Goal: Task Accomplishment & Management: Use online tool/utility

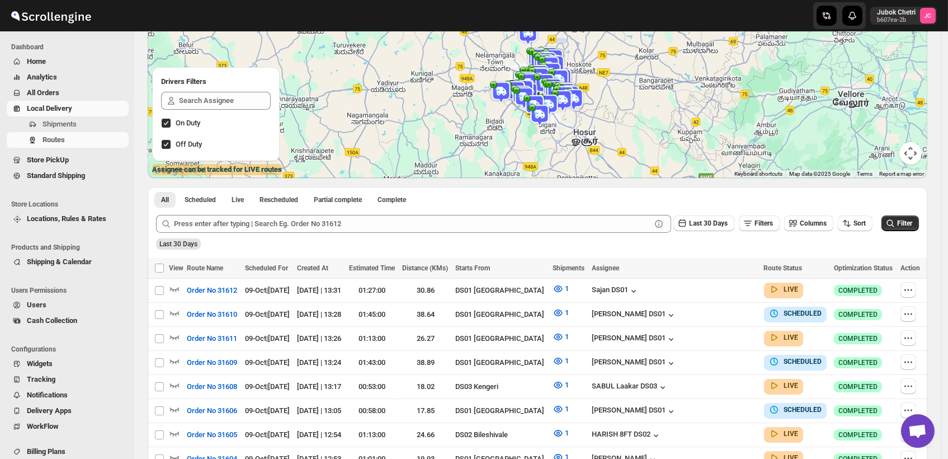
click at [68, 144] on span "Routes" at bounding box center [85, 139] width 84 height 11
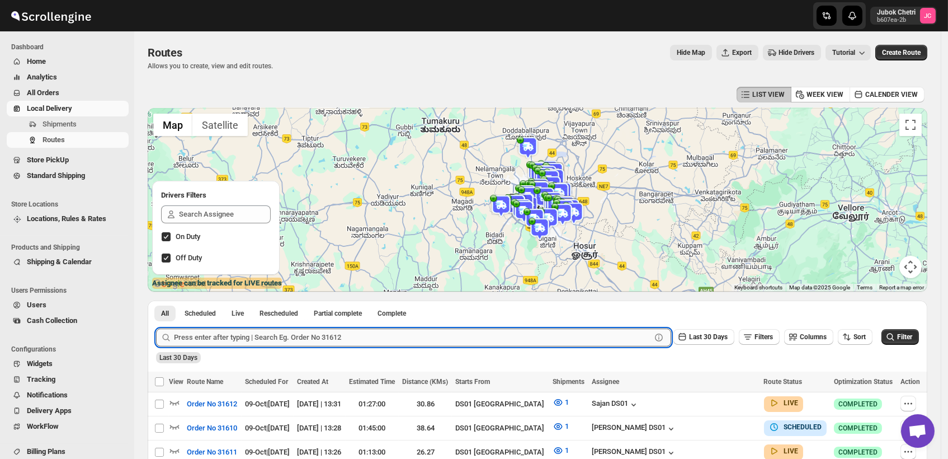
click at [246, 332] on input "text" at bounding box center [412, 337] width 477 height 18
type input "31552"
click at [912, 341] on span "Filter" at bounding box center [904, 337] width 15 height 8
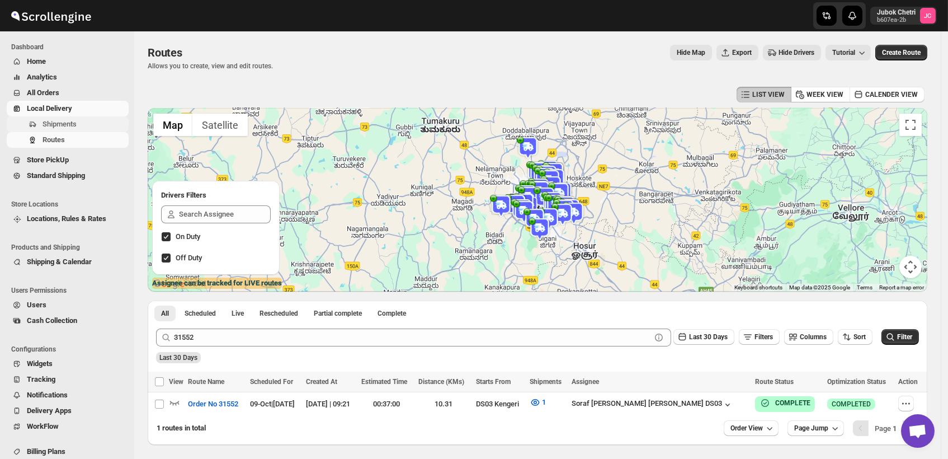
click at [81, 117] on button "Shipments" at bounding box center [68, 124] width 122 height 16
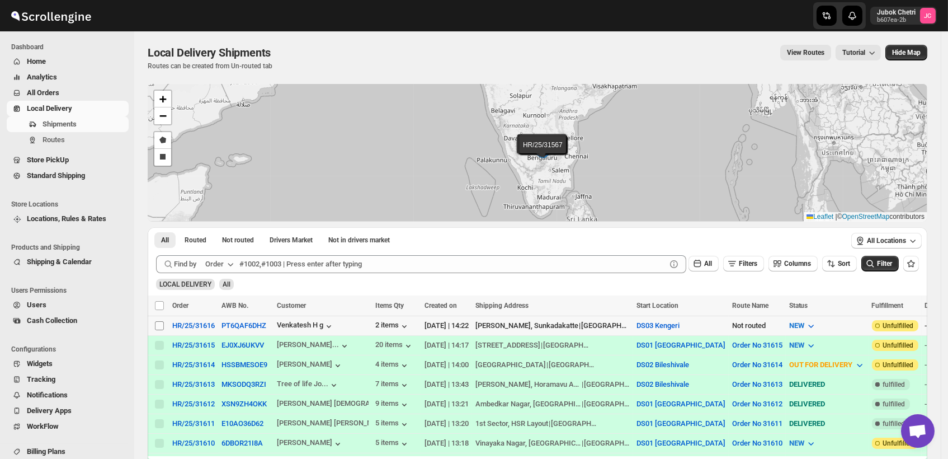
click at [157, 323] on input "Select shipment" at bounding box center [159, 325] width 9 height 9
checkbox input "true"
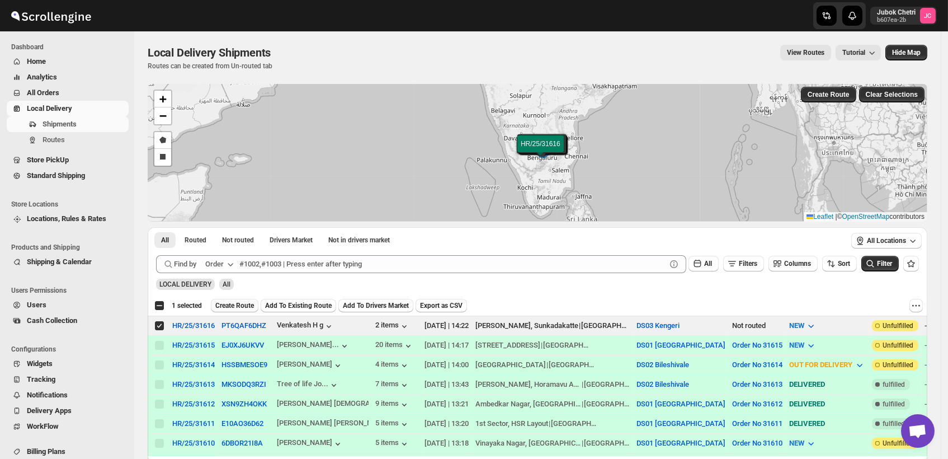
click at [237, 308] on span "Create Route" at bounding box center [234, 305] width 39 height 9
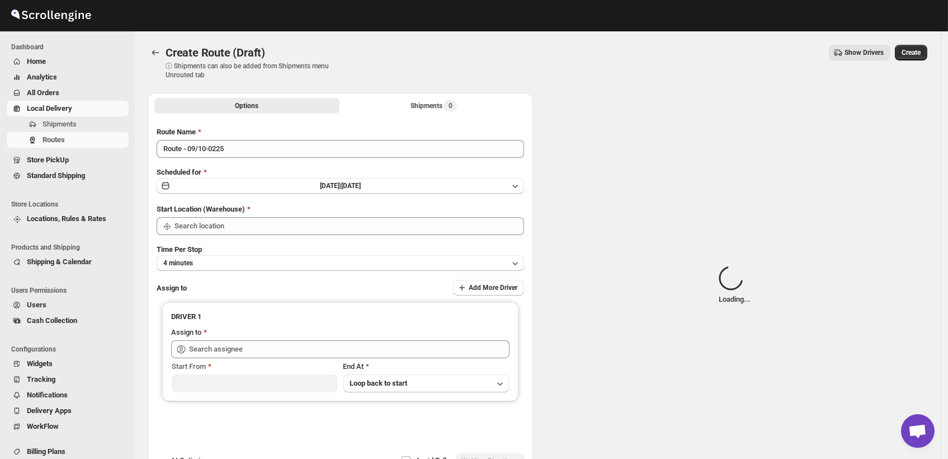
type input "DS03 Kengeri"
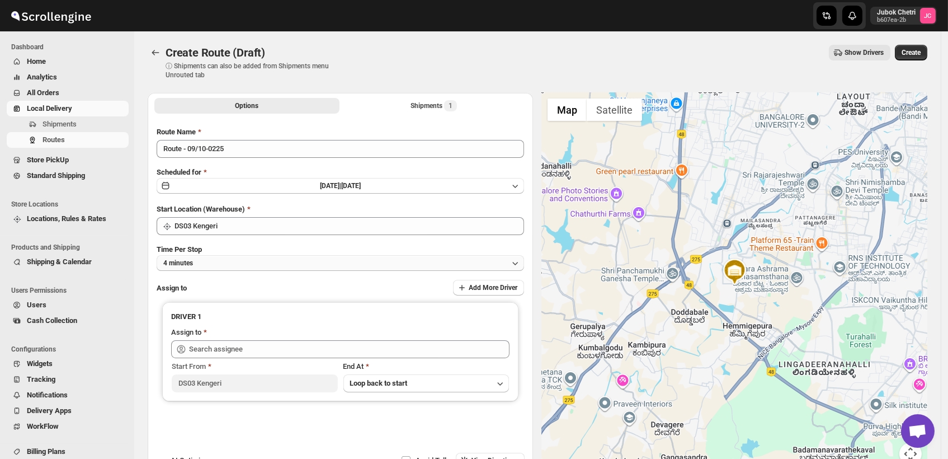
click at [250, 267] on button "4 minutes" at bounding box center [341, 263] width 368 height 16
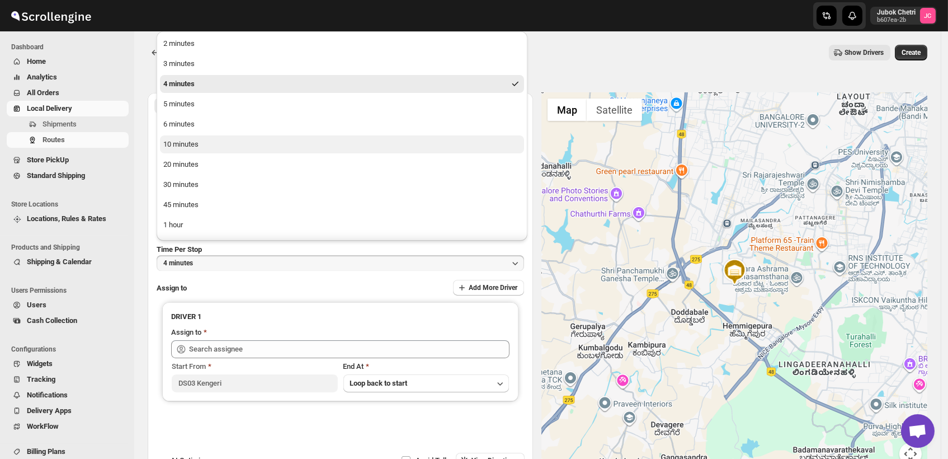
click at [201, 150] on button "10 minutes" at bounding box center [342, 144] width 364 height 18
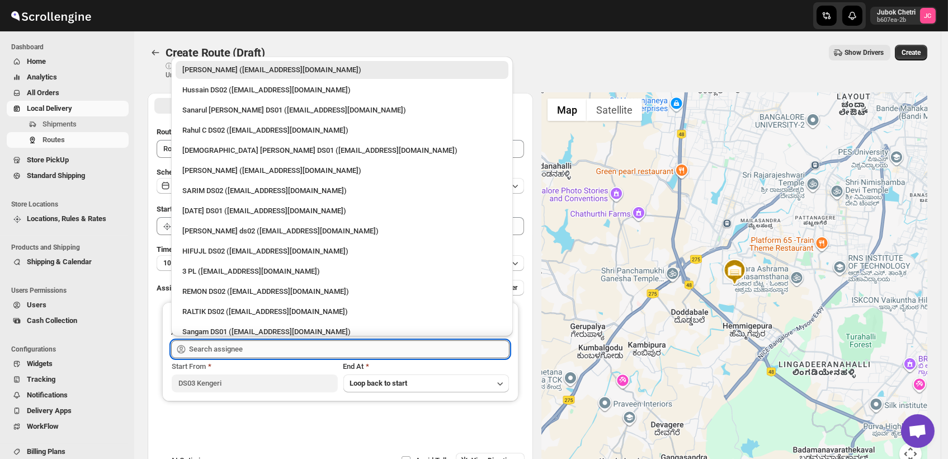
click at [229, 355] on input "text" at bounding box center [349, 349] width 321 height 18
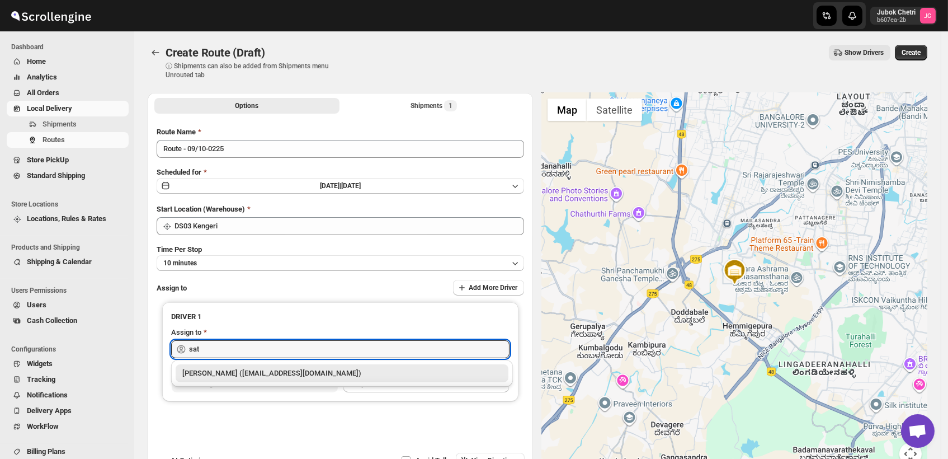
click at [264, 374] on div "[PERSON_NAME] ([EMAIL_ADDRESS][DOMAIN_NAME])" at bounding box center [341, 373] width 319 height 11
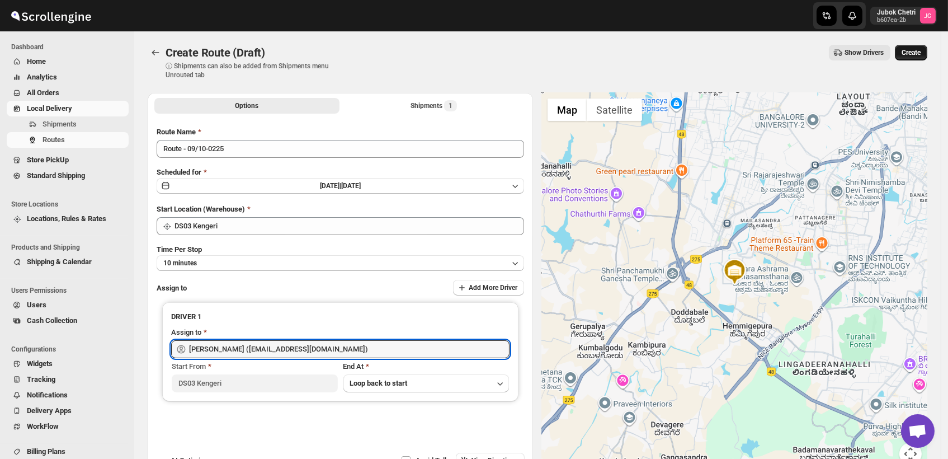
type input "[PERSON_NAME] ([EMAIL_ADDRESS][DOMAIN_NAME])"
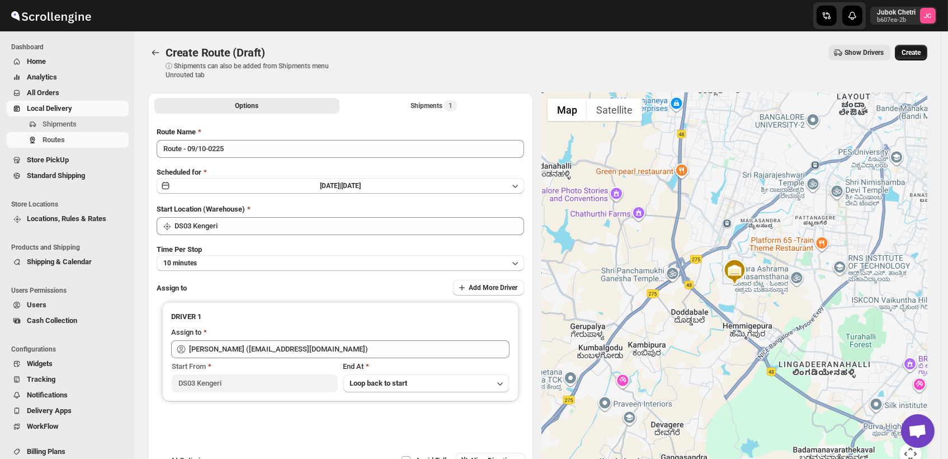
click at [914, 49] on span "Create" at bounding box center [911, 52] width 19 height 9
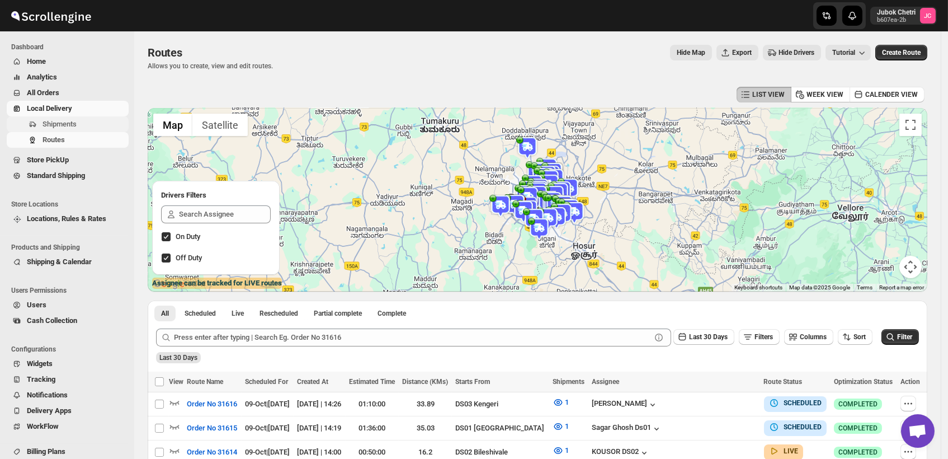
click at [96, 119] on span "Shipments" at bounding box center [85, 124] width 84 height 11
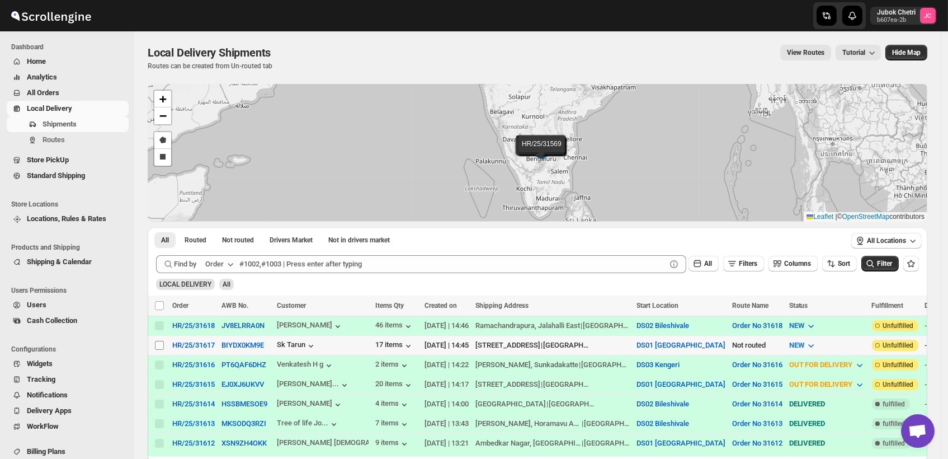
click at [162, 346] on input "Select shipment" at bounding box center [159, 345] width 9 height 9
checkbox input "true"
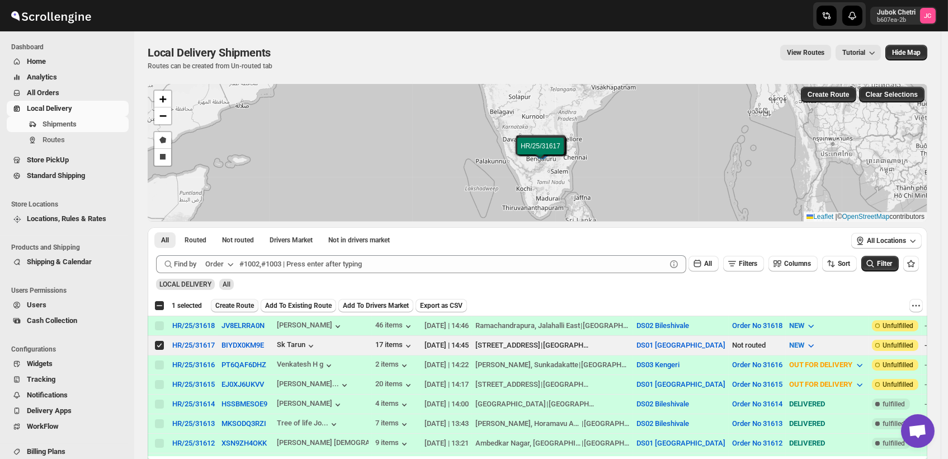
click at [247, 303] on span "Create Route" at bounding box center [234, 305] width 39 height 9
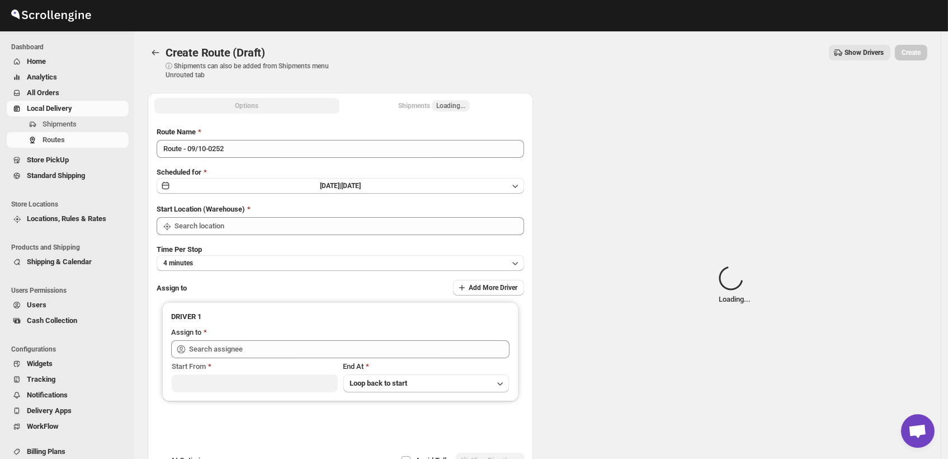
type input "DS01 [GEOGRAPHIC_DATA]"
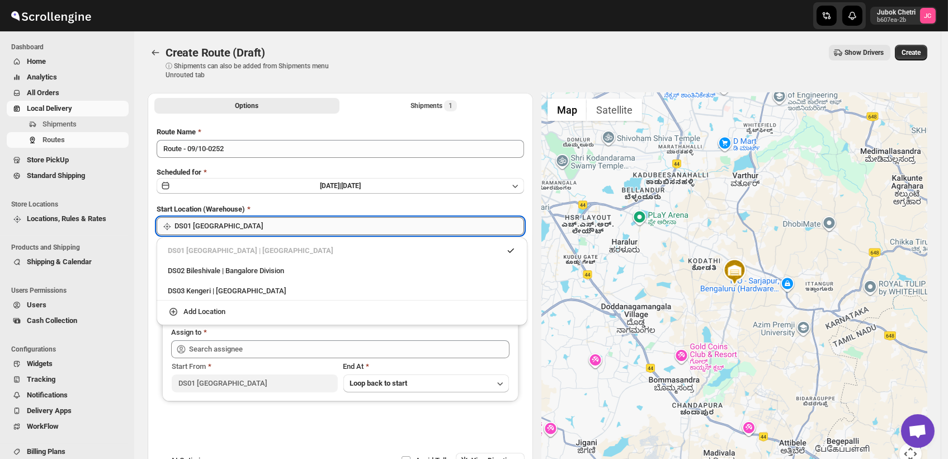
click at [298, 232] on input "DS01 [GEOGRAPHIC_DATA]" at bounding box center [350, 226] width 350 height 18
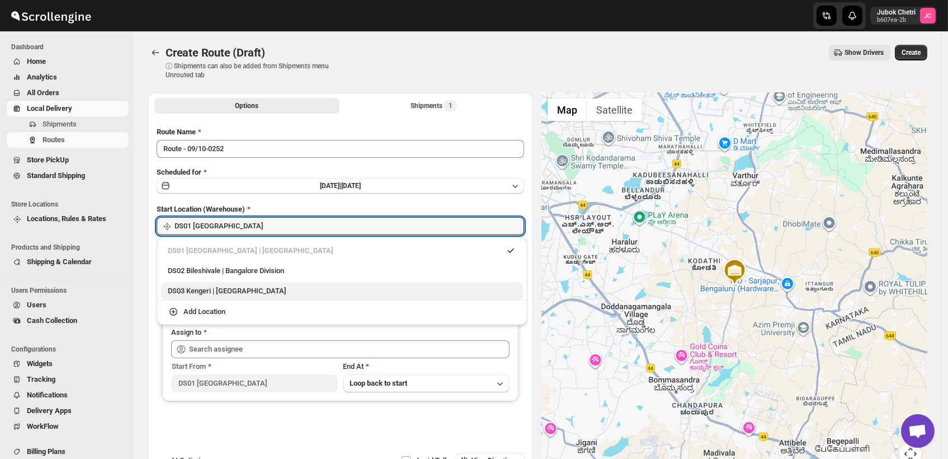
click at [278, 295] on div "DS03 Kengeri | [GEOGRAPHIC_DATA]" at bounding box center [342, 290] width 349 height 11
type input "DS03 Kengeri"
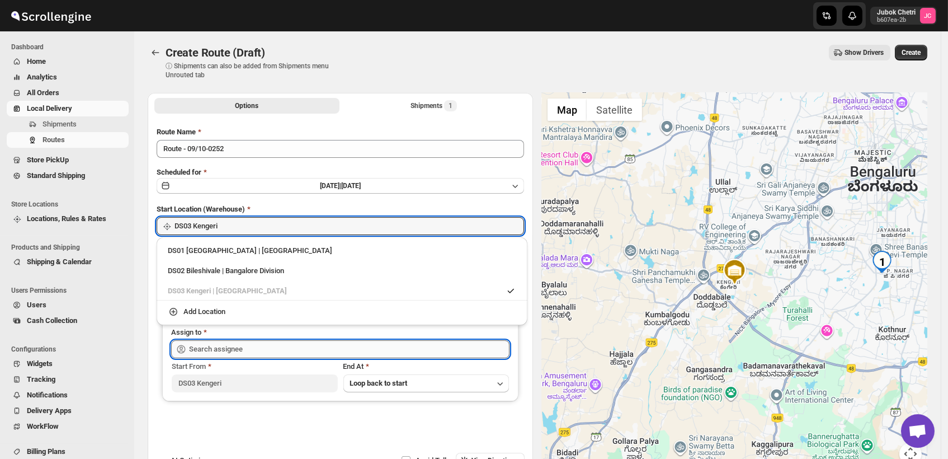
click at [254, 353] on input "text" at bounding box center [349, 349] width 321 height 18
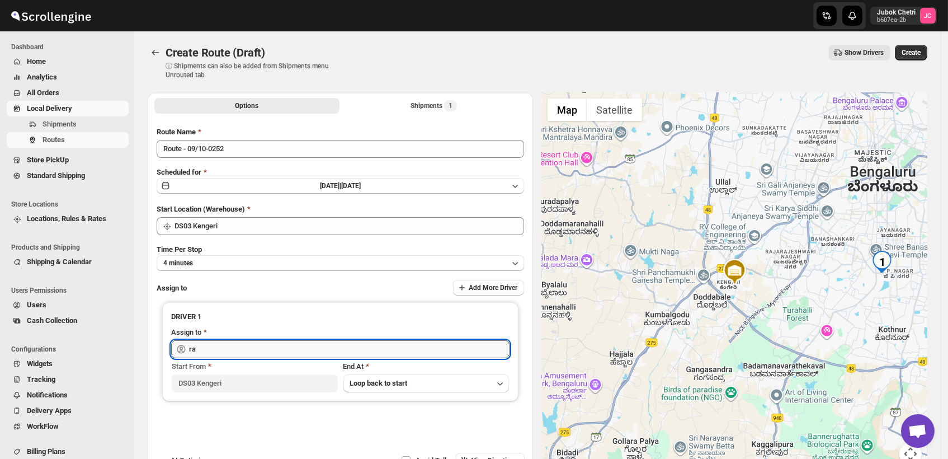
click at [210, 349] on input "ra" at bounding box center [349, 349] width 321 height 18
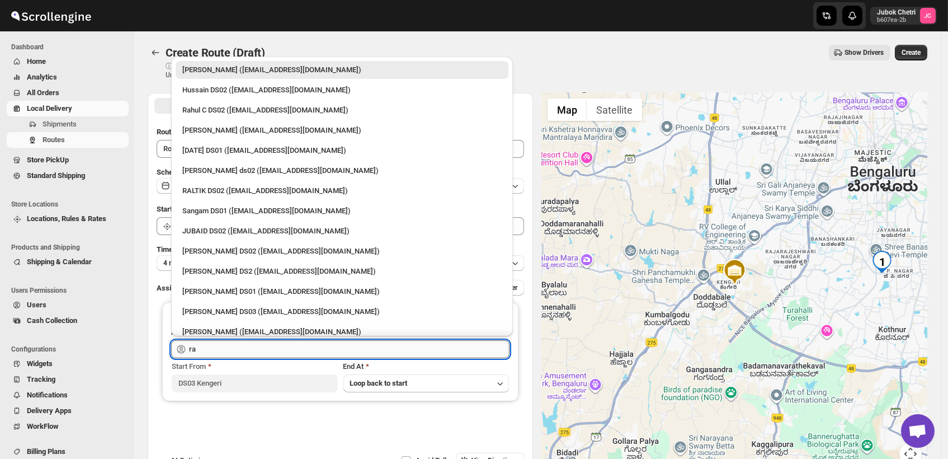
type input "r"
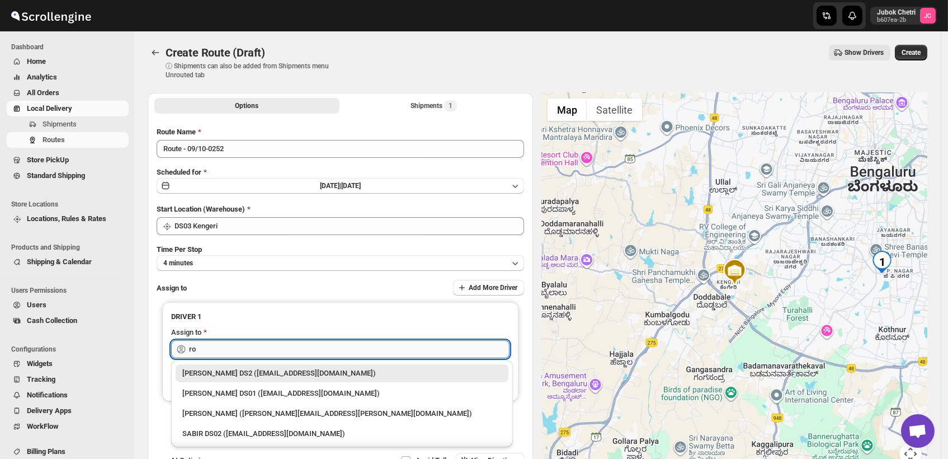
type input "r"
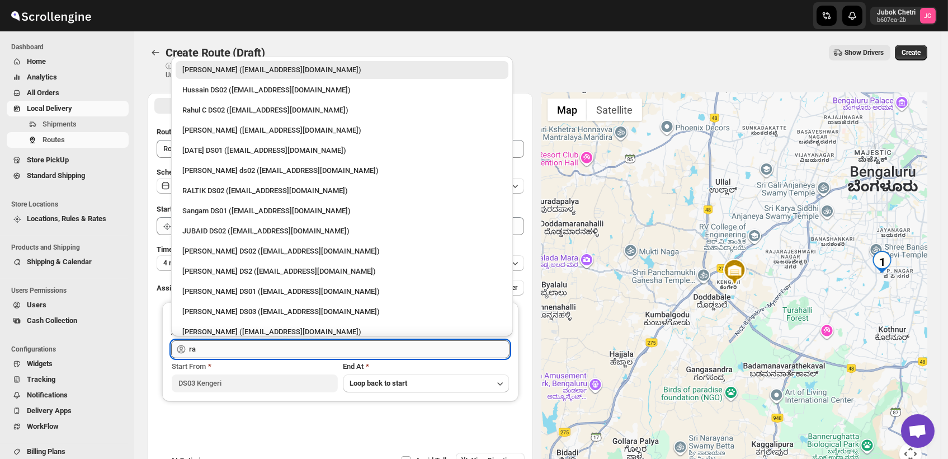
type input "r"
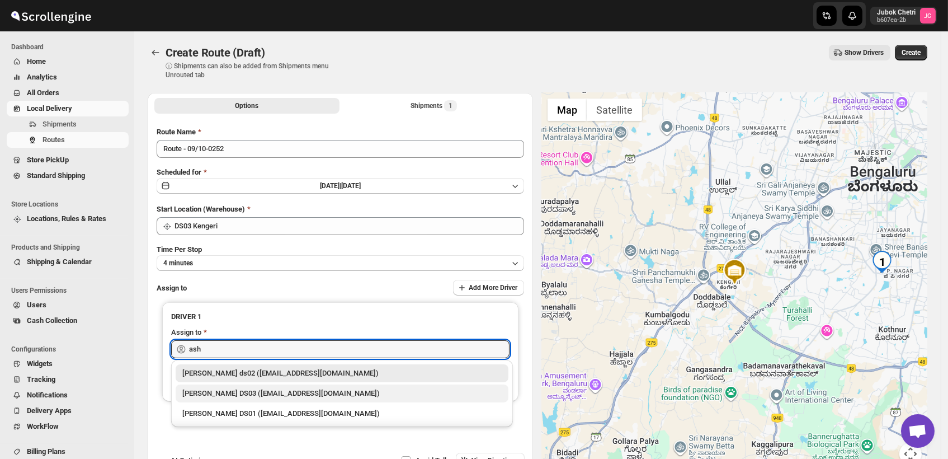
click at [250, 390] on div "[PERSON_NAME] DS03 ([EMAIL_ADDRESS][DOMAIN_NAME])" at bounding box center [341, 393] width 319 height 11
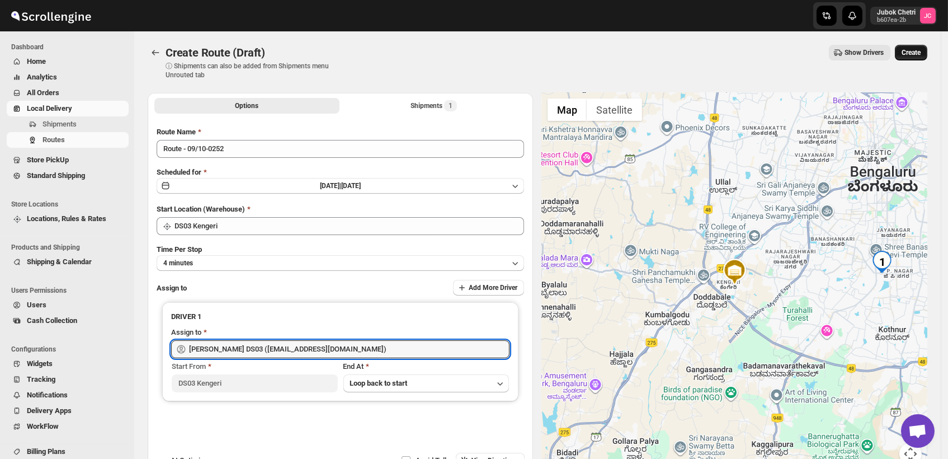
type input "[PERSON_NAME] DS03 ([EMAIL_ADDRESS][DOMAIN_NAME])"
click at [927, 52] on button "Create" at bounding box center [911, 53] width 32 height 16
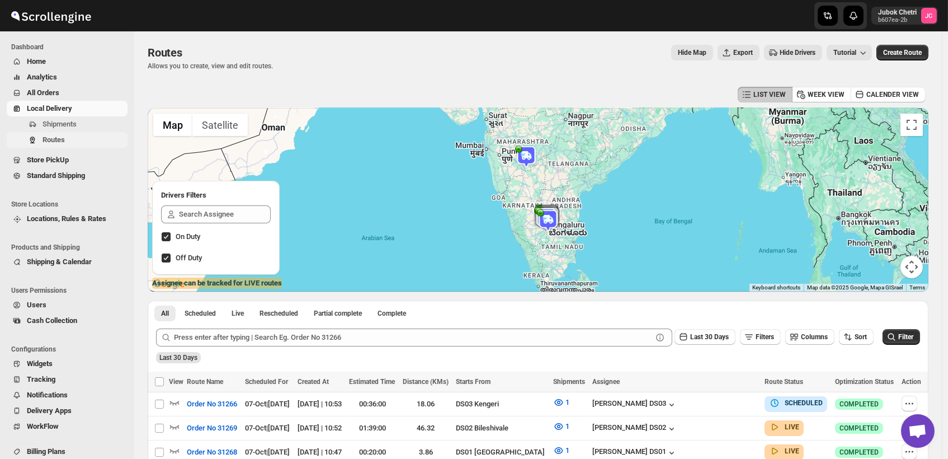
click at [72, 134] on span "Routes" at bounding box center [84, 139] width 83 height 11
click at [59, 143] on span "Routes" at bounding box center [54, 139] width 22 height 8
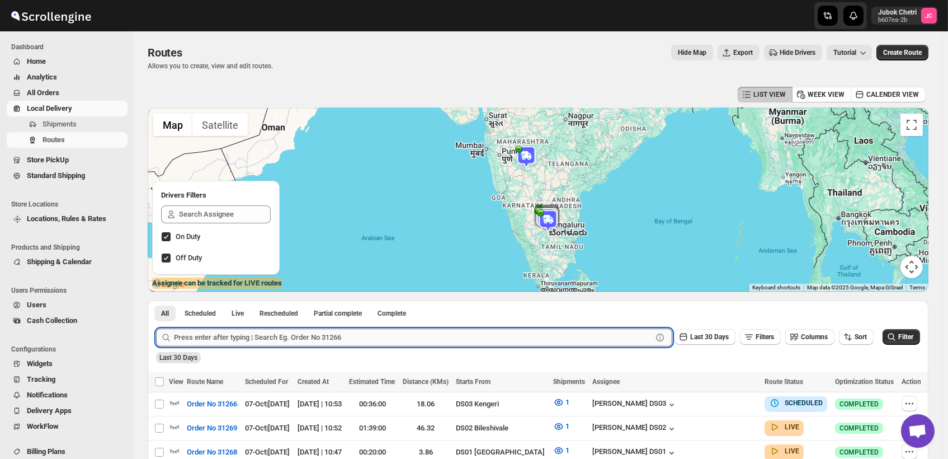
click at [248, 336] on input "text" at bounding box center [413, 337] width 478 height 18
type input "31552"
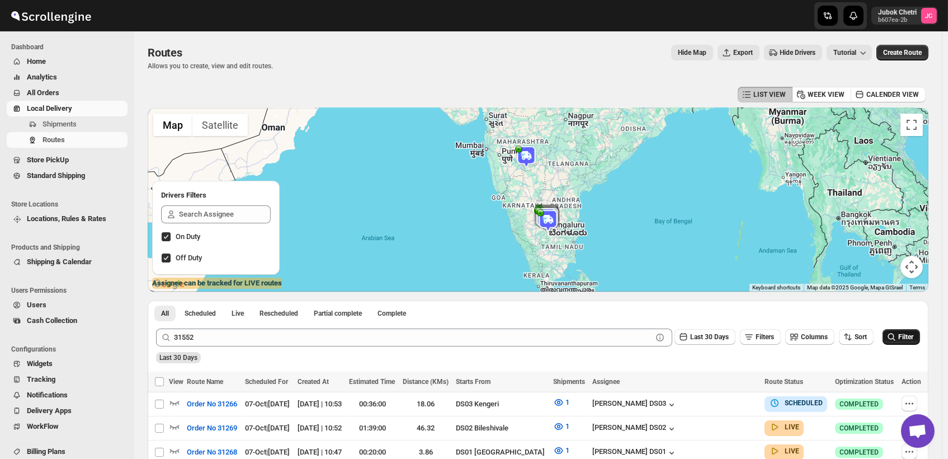
click at [897, 336] on icon "submit" at bounding box center [891, 336] width 11 height 11
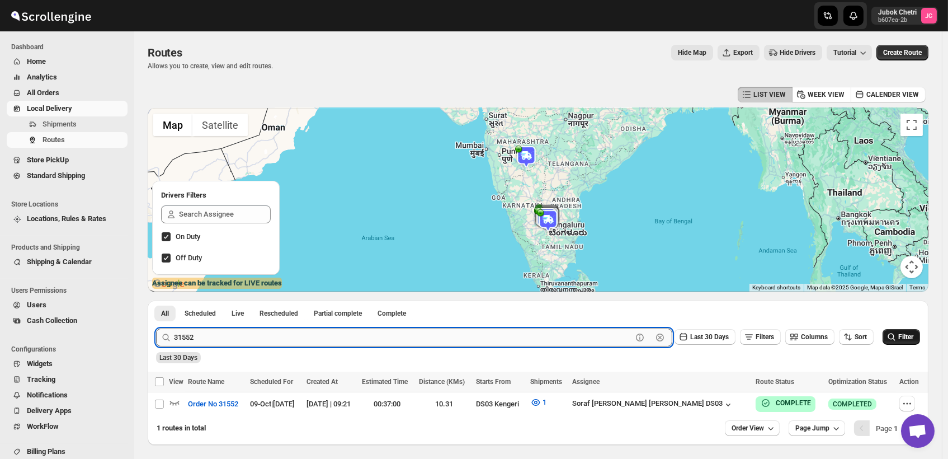
click at [426, 335] on input "31552" at bounding box center [403, 337] width 458 height 18
click at [550, 342] on input "text" at bounding box center [413, 337] width 478 height 18
click at [550, 330] on input "text" at bounding box center [413, 337] width 478 height 18
click at [83, 128] on span "Shipments" at bounding box center [84, 124] width 83 height 11
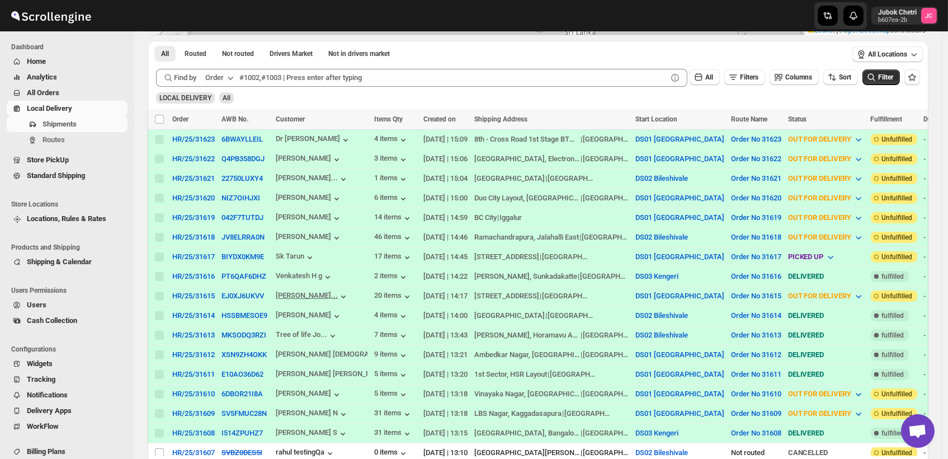
scroll to position [62, 0]
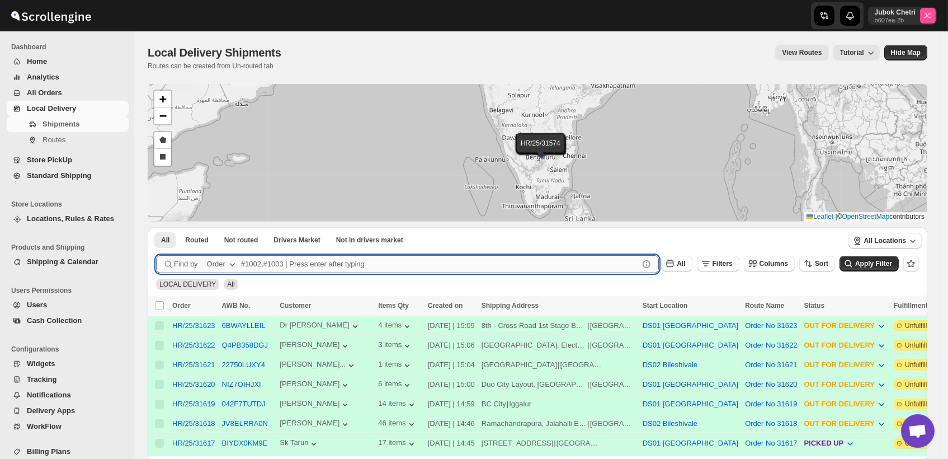
click at [370, 270] on input "text" at bounding box center [440, 264] width 398 height 18
click at [79, 122] on span "Shipments" at bounding box center [85, 124] width 84 height 11
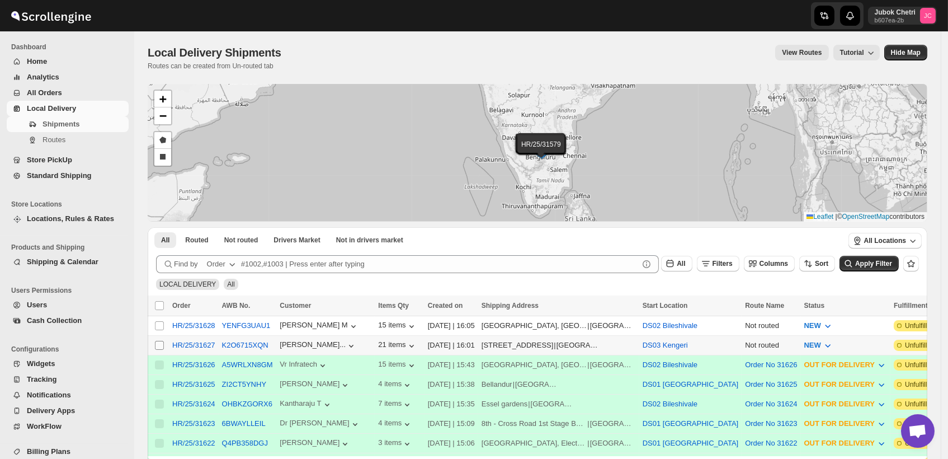
click at [161, 345] on input "Select shipment" at bounding box center [159, 345] width 9 height 9
checkbox input "true"
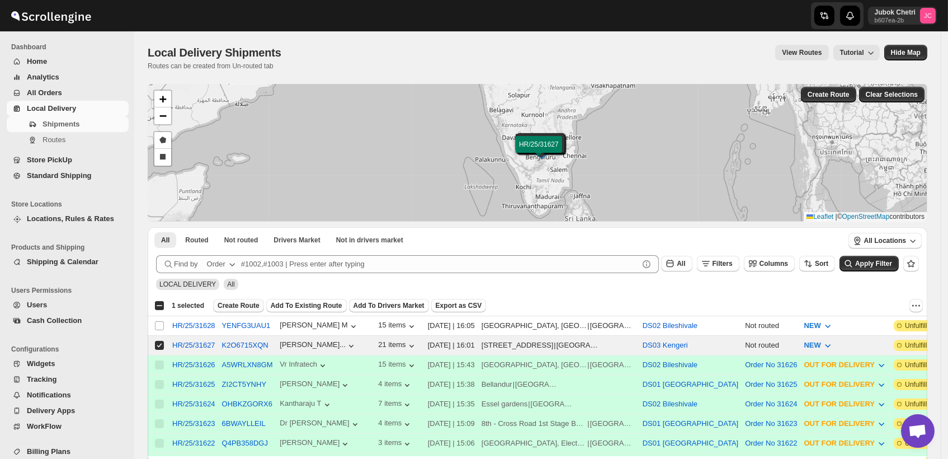
click at [235, 304] on span "Create Route" at bounding box center [239, 305] width 42 height 9
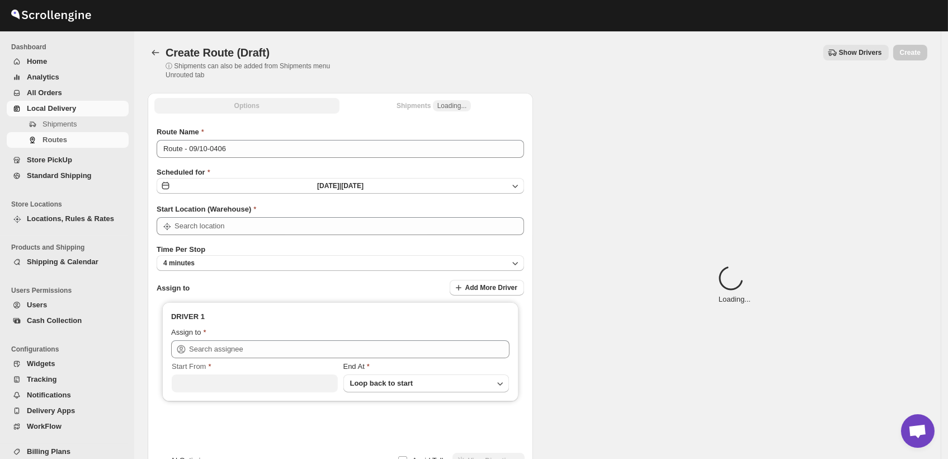
type input "DS03 Kengeri"
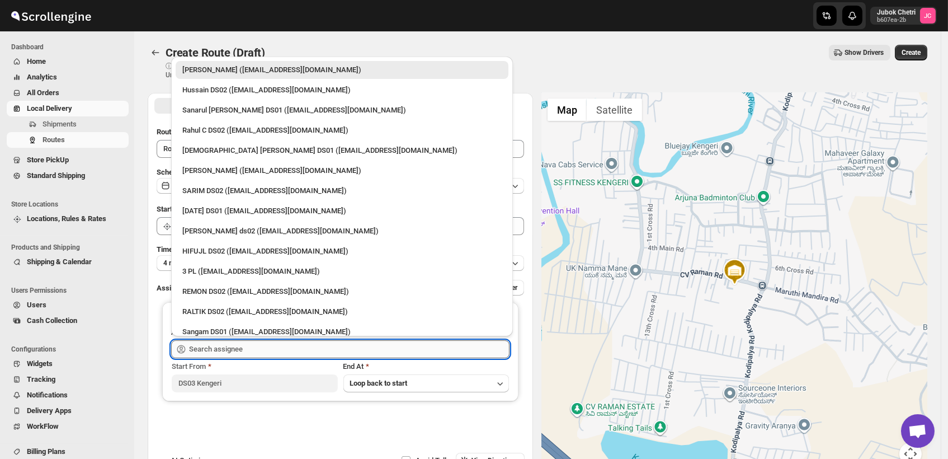
click at [228, 350] on input "text" at bounding box center [349, 349] width 321 height 18
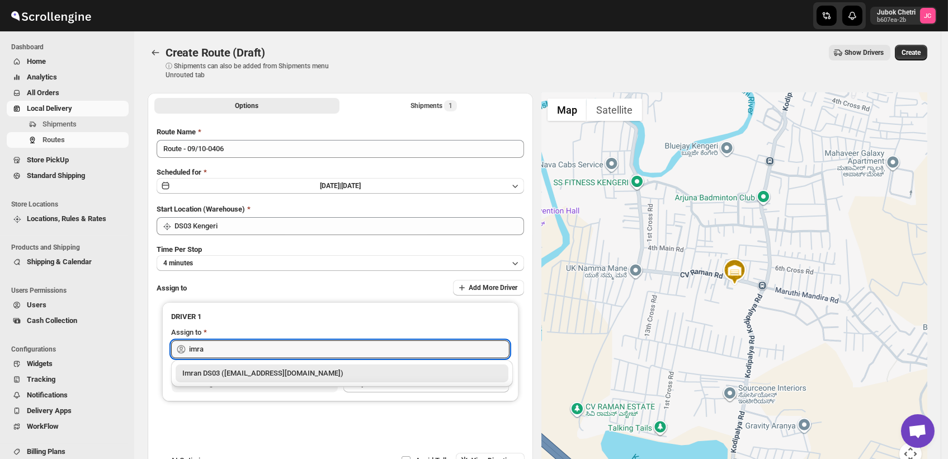
click at [246, 374] on div "Imran DS03 ([EMAIL_ADDRESS][DOMAIN_NAME])" at bounding box center [341, 373] width 319 height 11
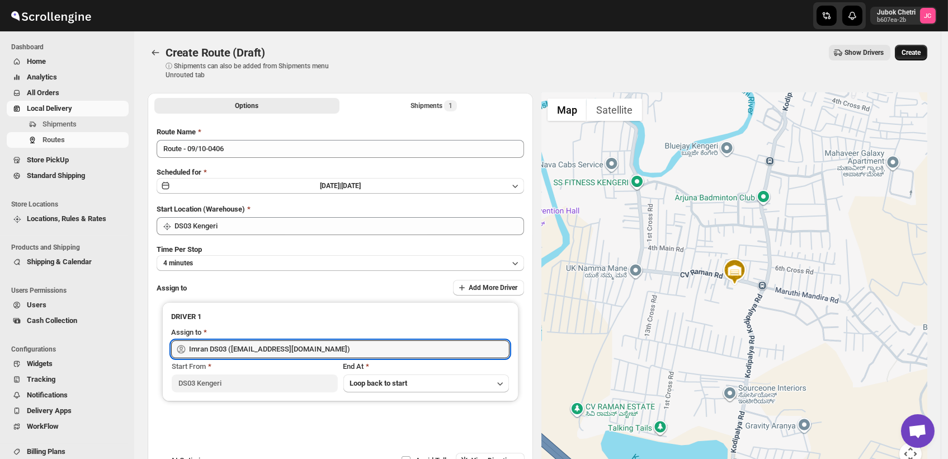
type input "Imran DS03 ([EMAIL_ADDRESS][DOMAIN_NAME])"
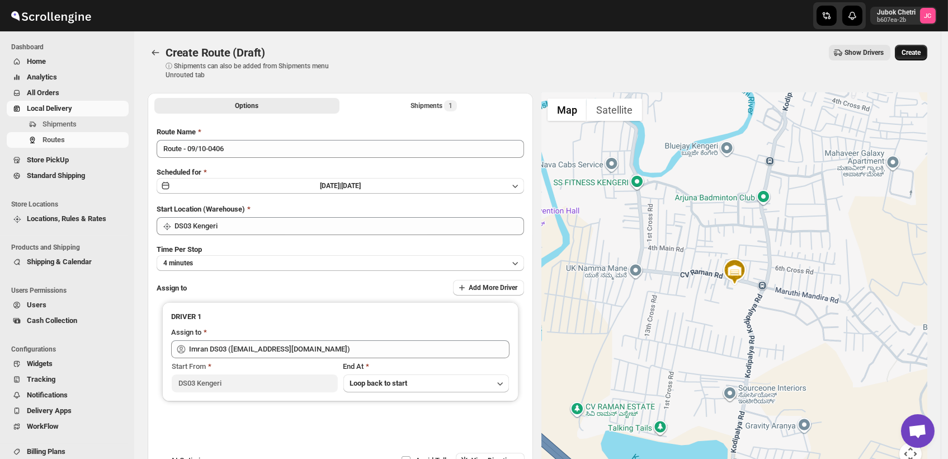
click at [916, 48] on span "Create" at bounding box center [911, 52] width 19 height 9
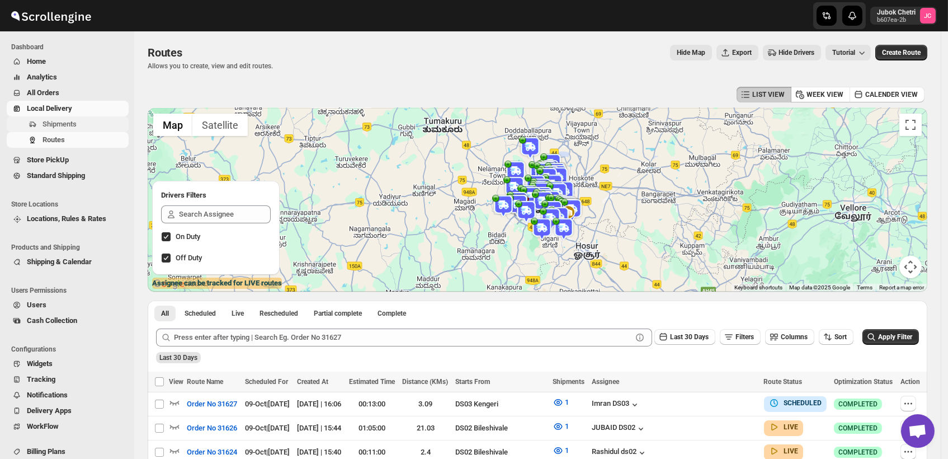
click at [84, 120] on span "Shipments" at bounding box center [85, 124] width 84 height 11
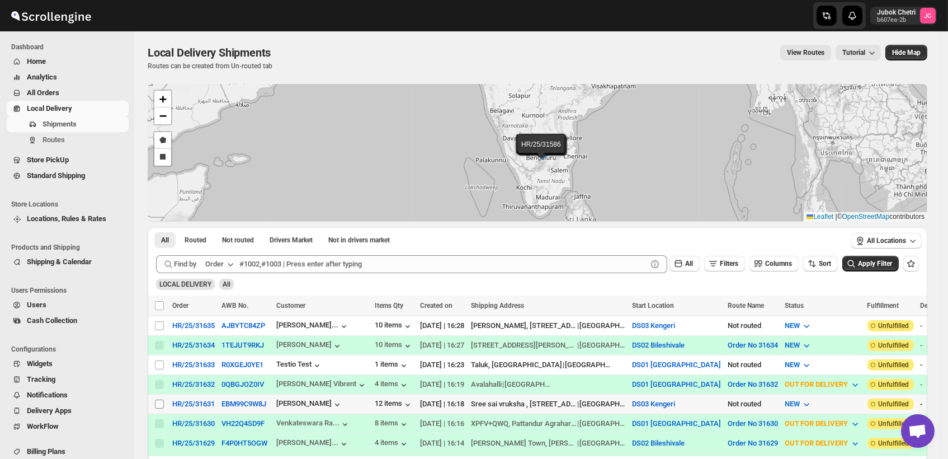
click at [159, 400] on input "Select shipment" at bounding box center [159, 403] width 9 height 9
checkbox input "true"
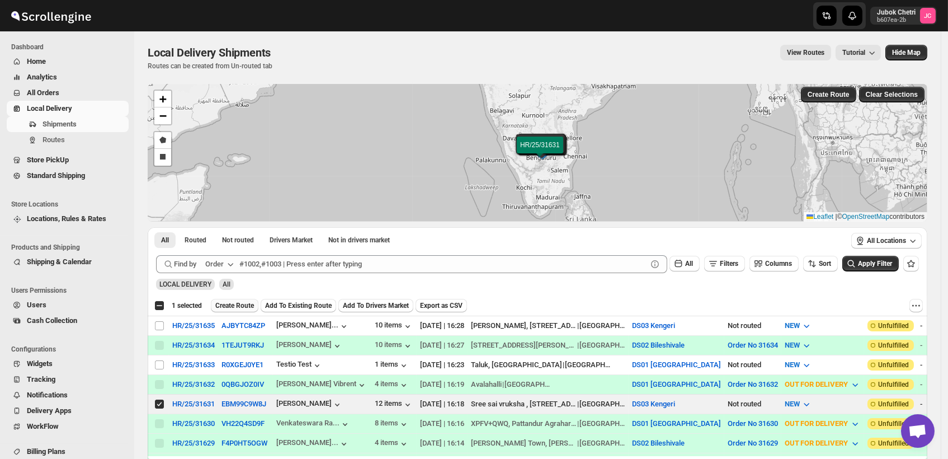
click at [242, 305] on span "Create Route" at bounding box center [234, 305] width 39 height 9
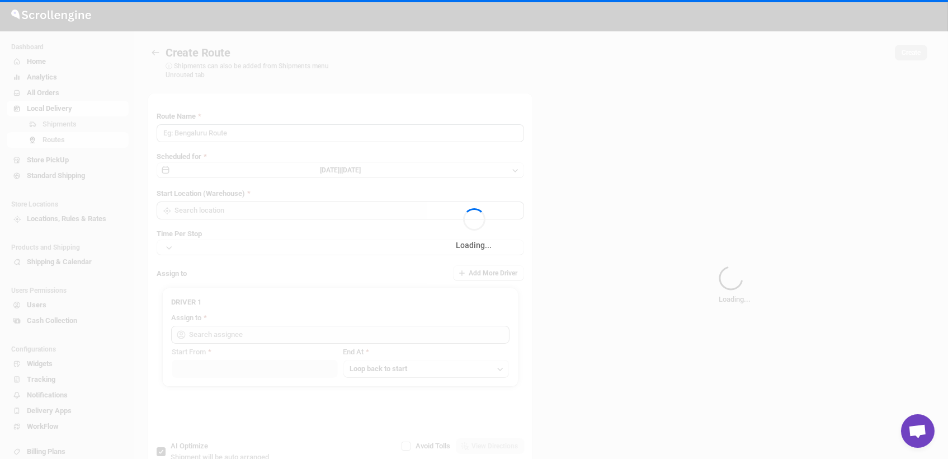
type input "Route - 09/10-0429"
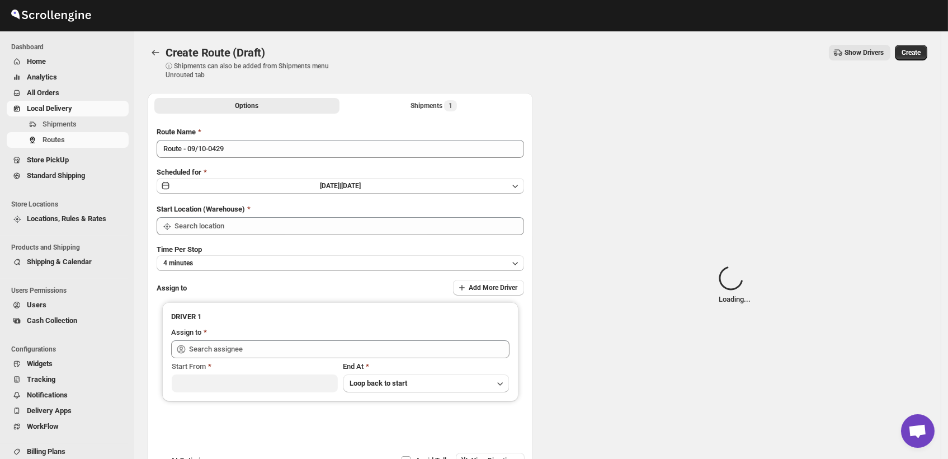
type input "DS03 Kengeri"
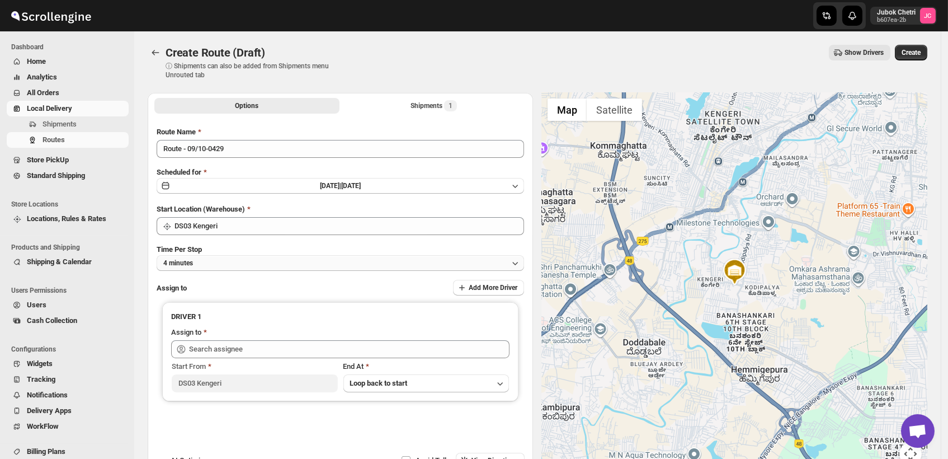
click at [270, 260] on button "4 minutes" at bounding box center [341, 263] width 368 height 16
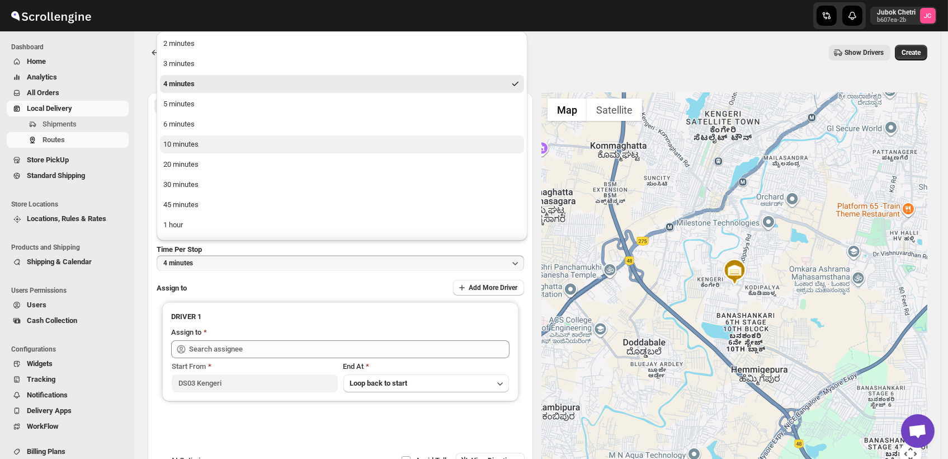
click at [233, 149] on button "10 minutes" at bounding box center [342, 144] width 364 height 18
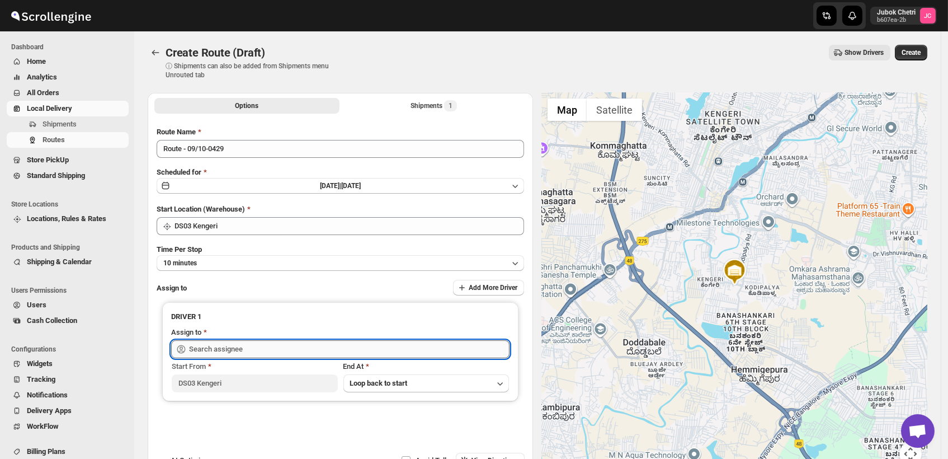
click at [253, 350] on input "text" at bounding box center [349, 349] width 321 height 18
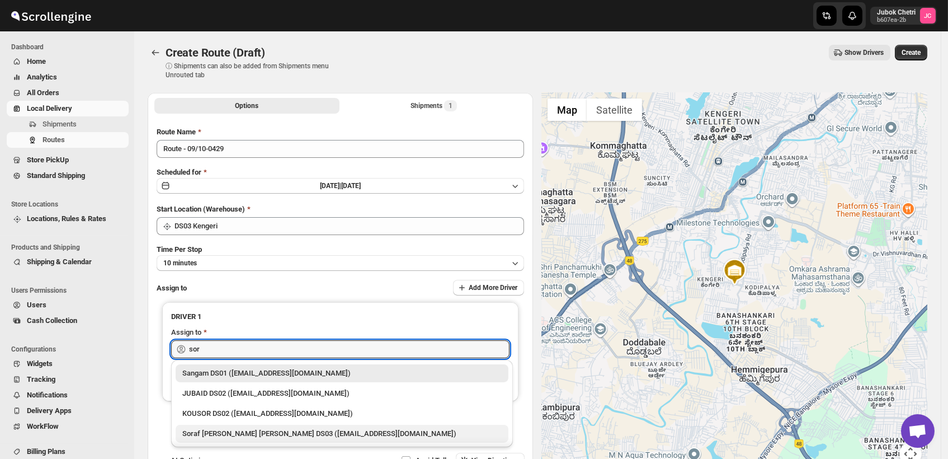
click at [256, 436] on div "Soraf uddin lasker DS03 (pofir49959@dextrago.com)" at bounding box center [341, 433] width 319 height 11
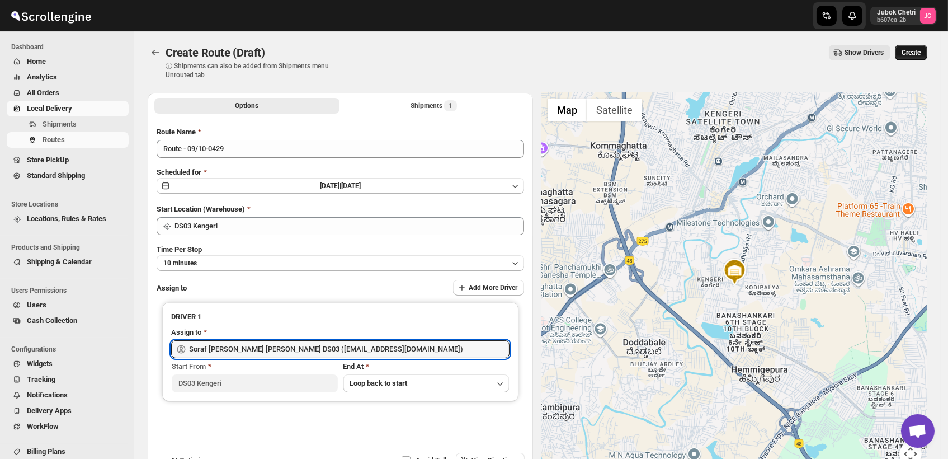
type input "Soraf uddin lasker DS03 (pofir49959@dextrago.com)"
click at [918, 50] on span "Create" at bounding box center [911, 52] width 19 height 9
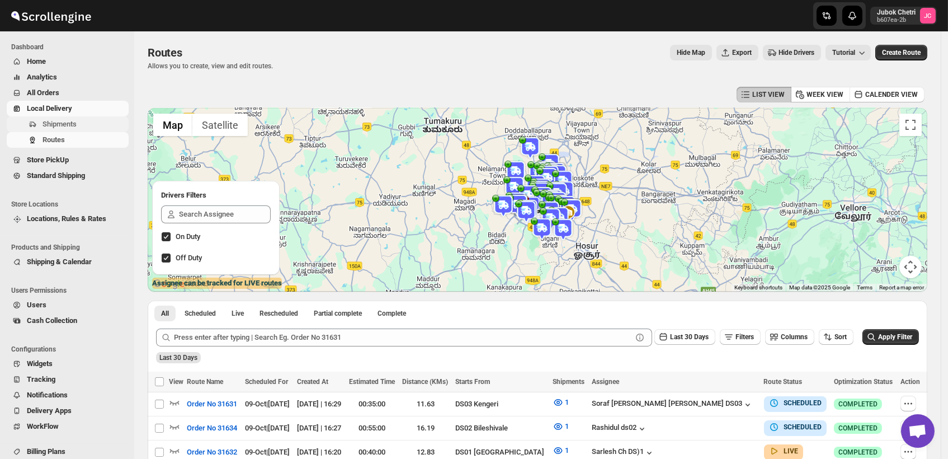
click at [79, 122] on span "Shipments" at bounding box center [85, 124] width 84 height 11
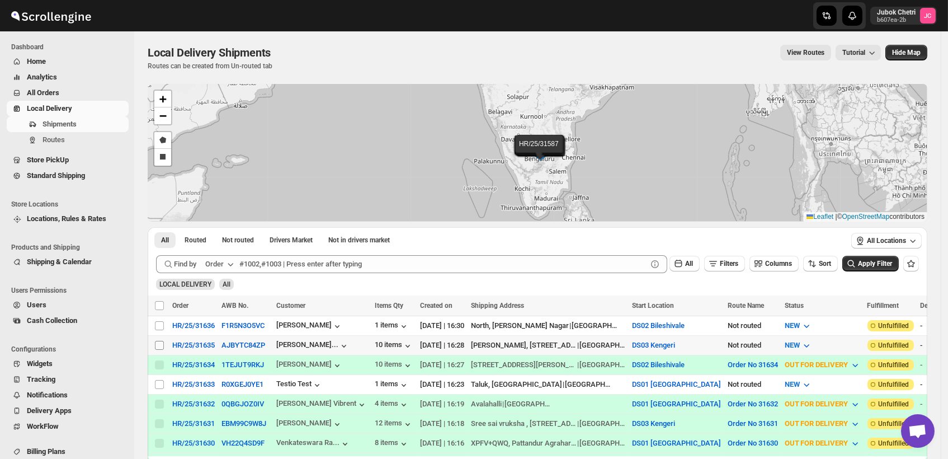
click at [163, 341] on input "Select shipment" at bounding box center [159, 345] width 9 height 9
checkbox input "true"
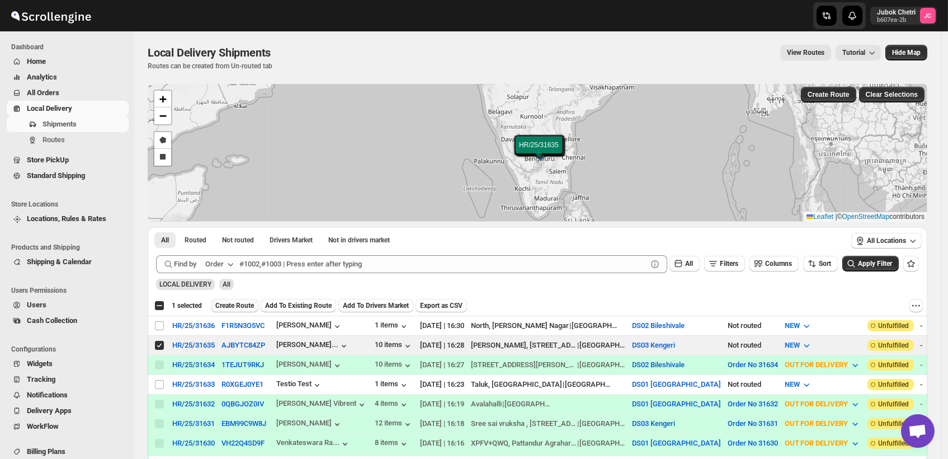
click at [242, 307] on span "Create Route" at bounding box center [234, 305] width 39 height 9
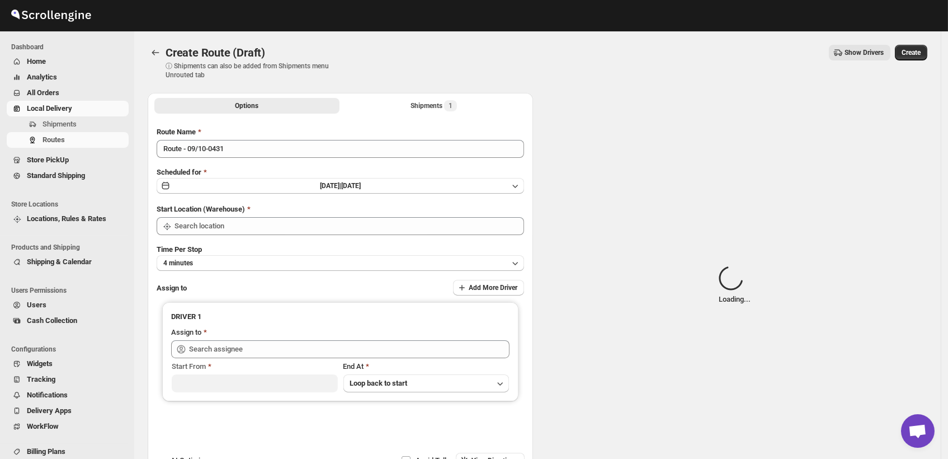
type input "DS03 Kengeri"
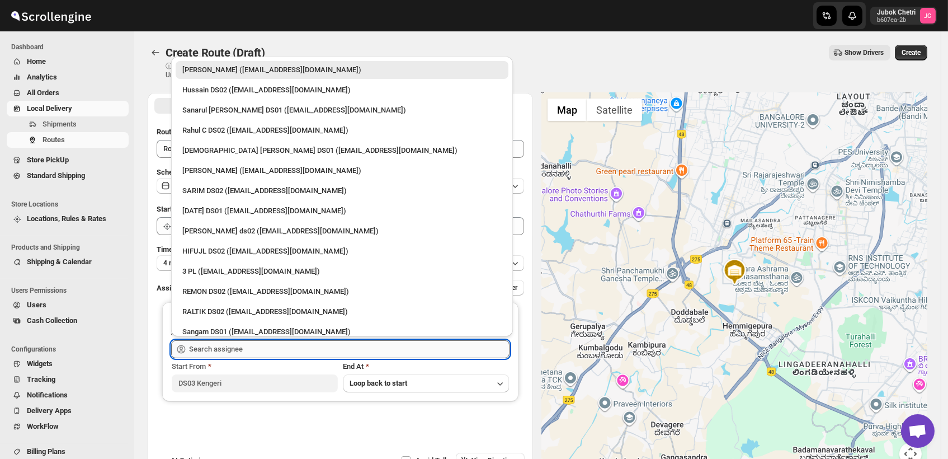
click at [212, 355] on input "text" at bounding box center [349, 349] width 321 height 18
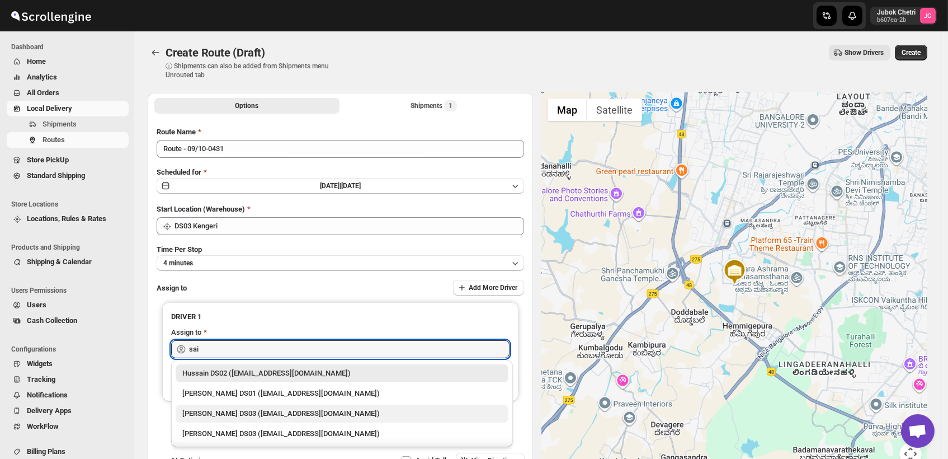
click at [267, 408] on div "Saibur Rahman DS03 (novenik154@ihnpo.com)" at bounding box center [341, 413] width 319 height 11
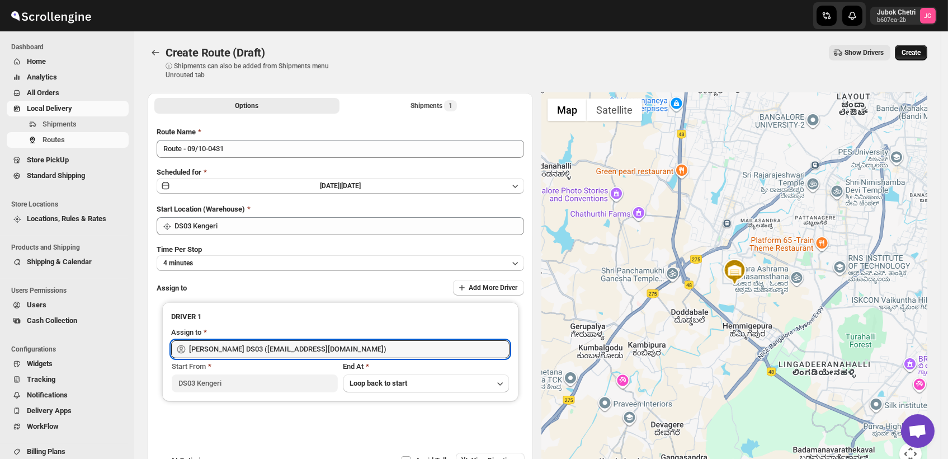
type input "Saibur Rahman DS03 (novenik154@ihnpo.com)"
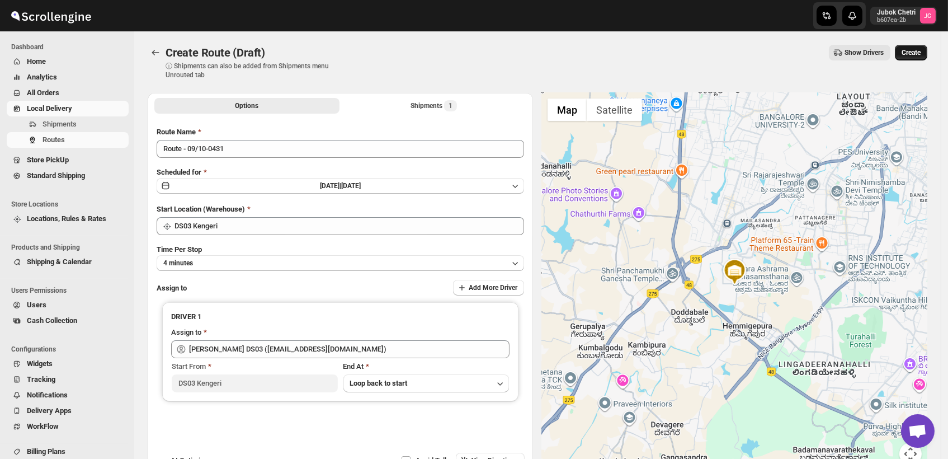
click at [911, 50] on span "Create" at bounding box center [911, 52] width 19 height 9
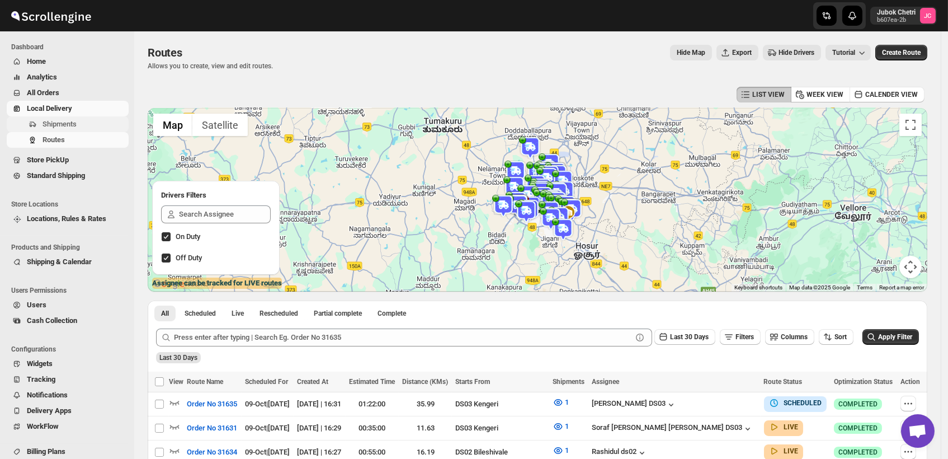
click at [78, 123] on span "Shipments" at bounding box center [85, 124] width 84 height 11
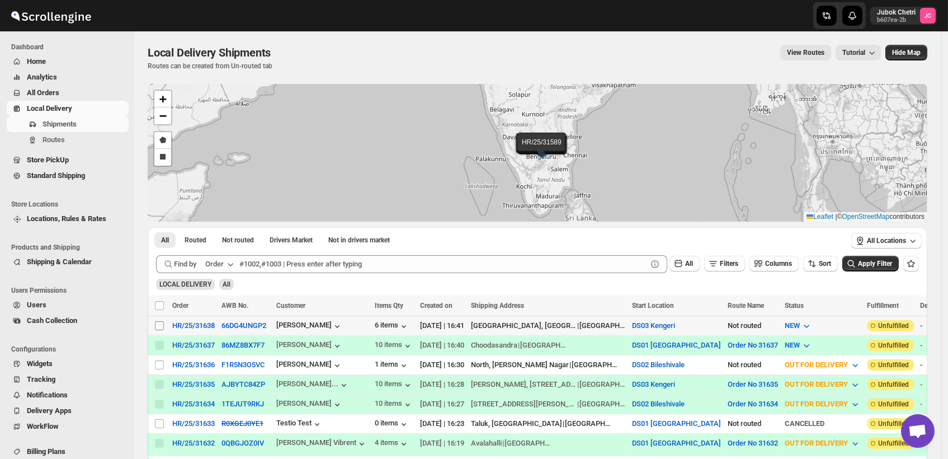
click at [161, 325] on input "Select shipment" at bounding box center [159, 325] width 9 height 9
checkbox input "true"
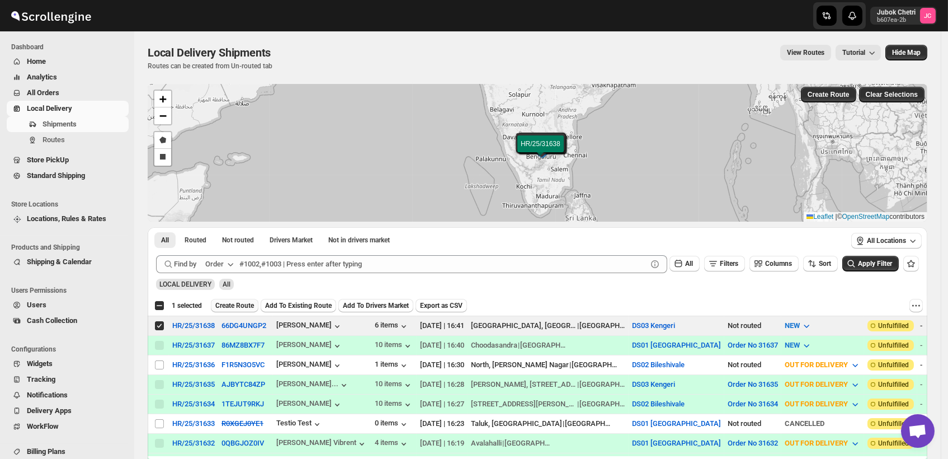
click at [236, 302] on span "Create Route" at bounding box center [234, 305] width 39 height 9
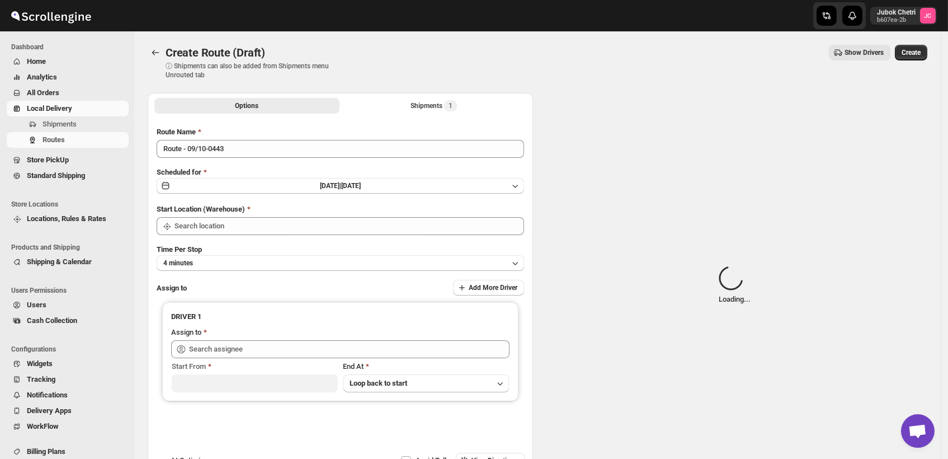
type input "DS03 Kengeri"
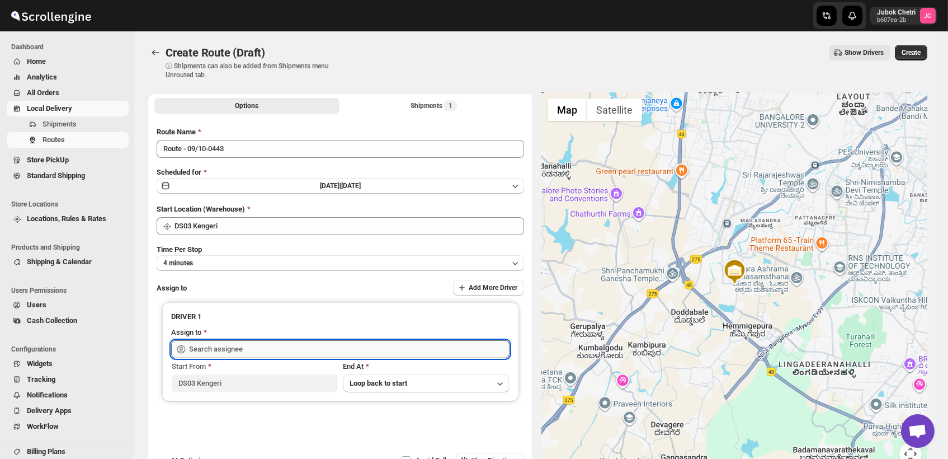
click at [256, 347] on input "text" at bounding box center [349, 349] width 321 height 18
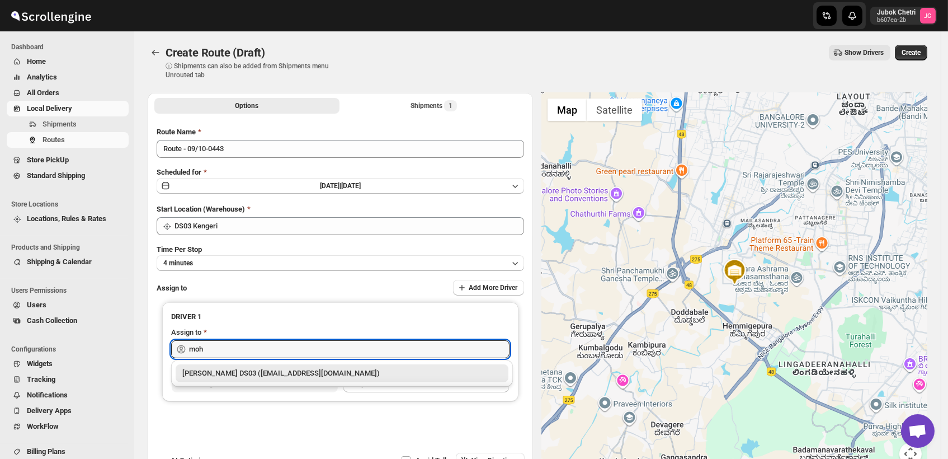
click at [271, 377] on div "Mohim uddin DS03 (veyanal843@bizmud.com)" at bounding box center [341, 373] width 319 height 11
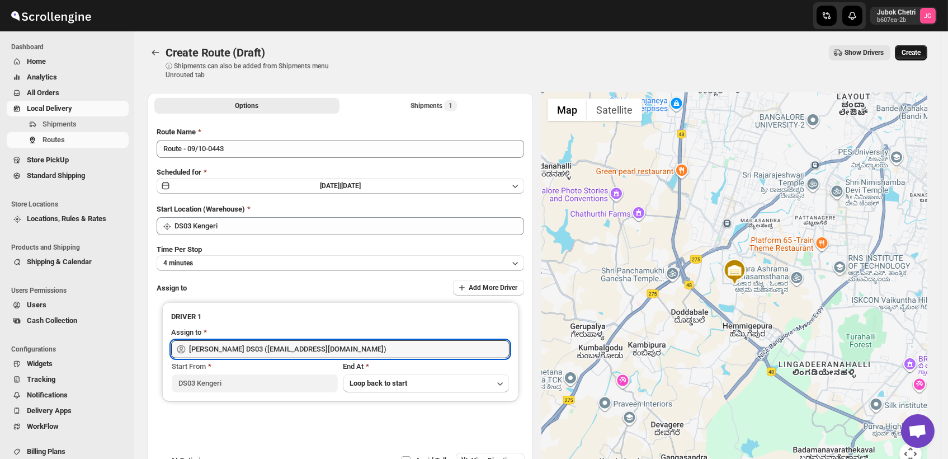
type input "Mohim uddin DS03 (veyanal843@bizmud.com)"
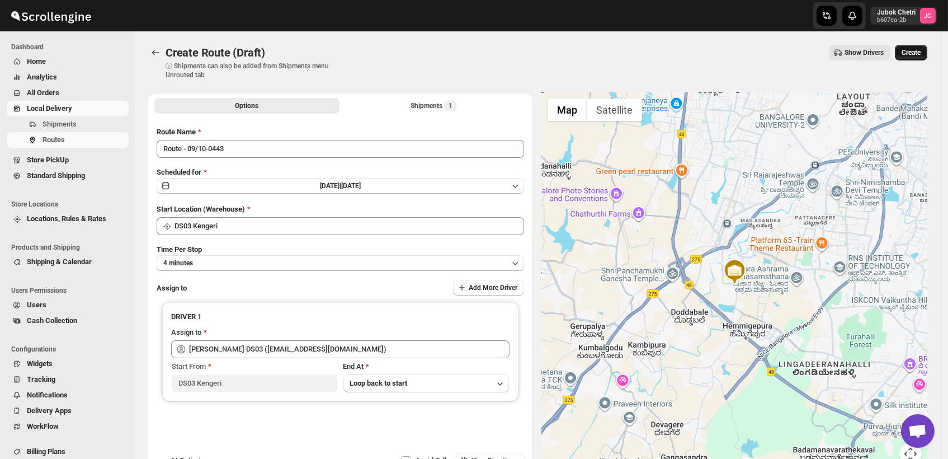
click at [917, 50] on span "Create" at bounding box center [911, 52] width 19 height 9
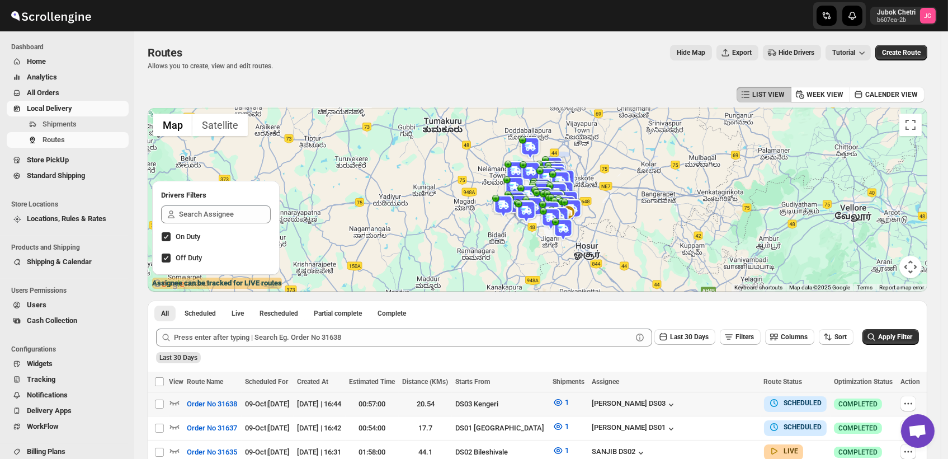
scroll to position [62, 0]
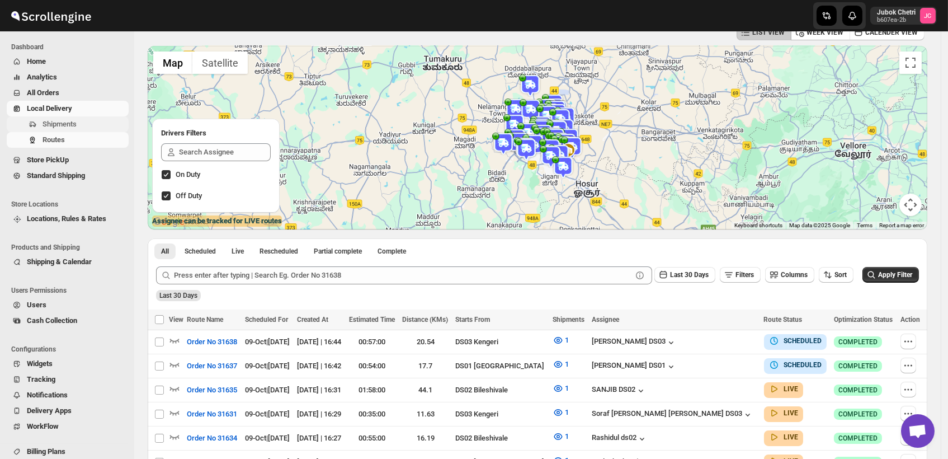
click at [87, 125] on span "Shipments" at bounding box center [85, 124] width 84 height 11
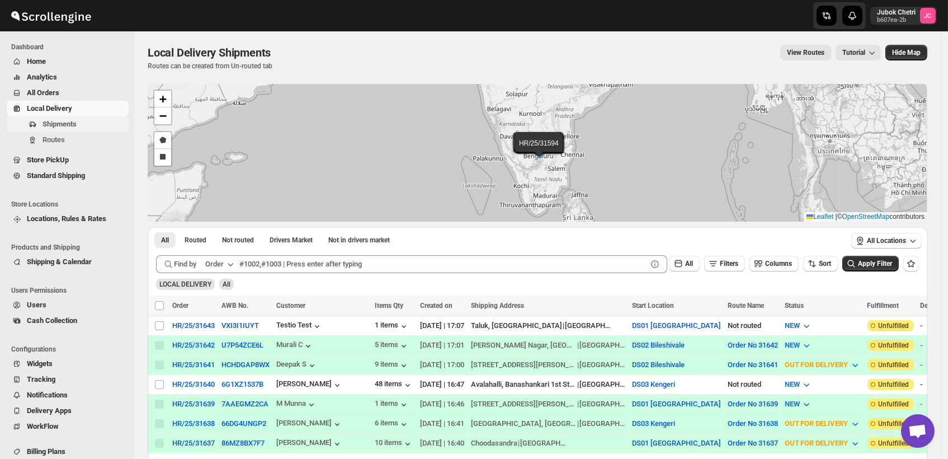
click at [82, 124] on span "Shipments" at bounding box center [85, 124] width 84 height 11
click at [159, 380] on input "Select shipment" at bounding box center [159, 384] width 9 height 9
checkbox input "true"
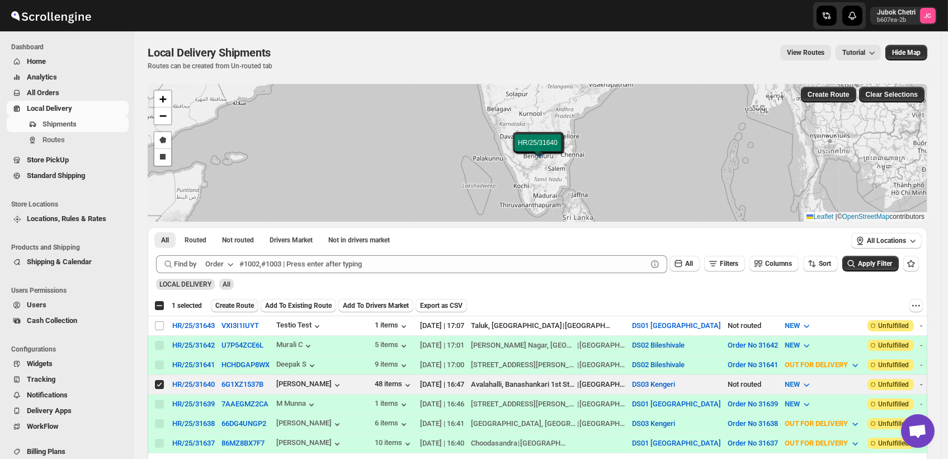
click at [243, 301] on span "Create Route" at bounding box center [234, 305] width 39 height 9
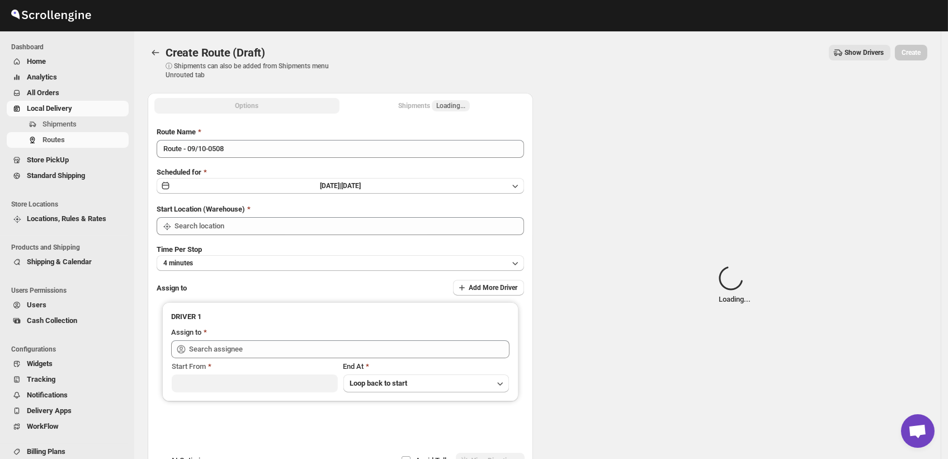
type input "DS03 Kengeri"
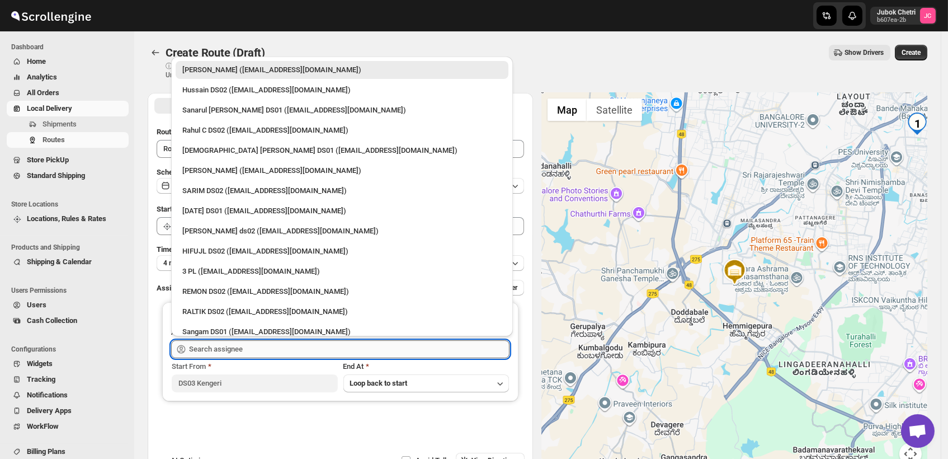
click at [257, 351] on input "text" at bounding box center [349, 349] width 321 height 18
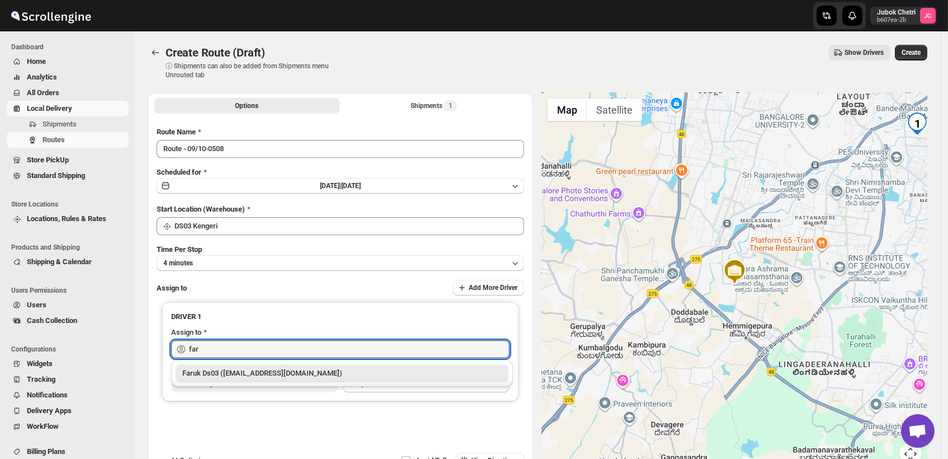
click at [271, 375] on div "Faruk Ds03 (yegan70532@bitfami.com)" at bounding box center [341, 373] width 319 height 11
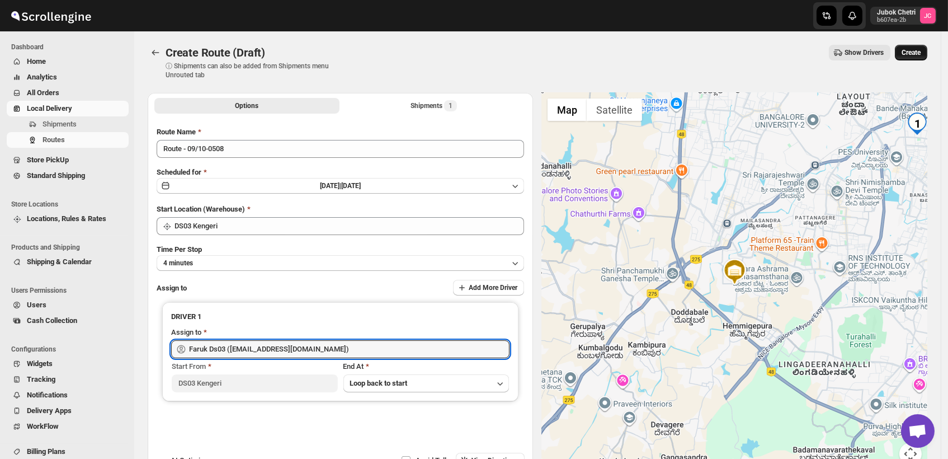
type input "Faruk Ds03 (yegan70532@bitfami.com)"
click at [921, 53] on span "Create" at bounding box center [911, 52] width 19 height 9
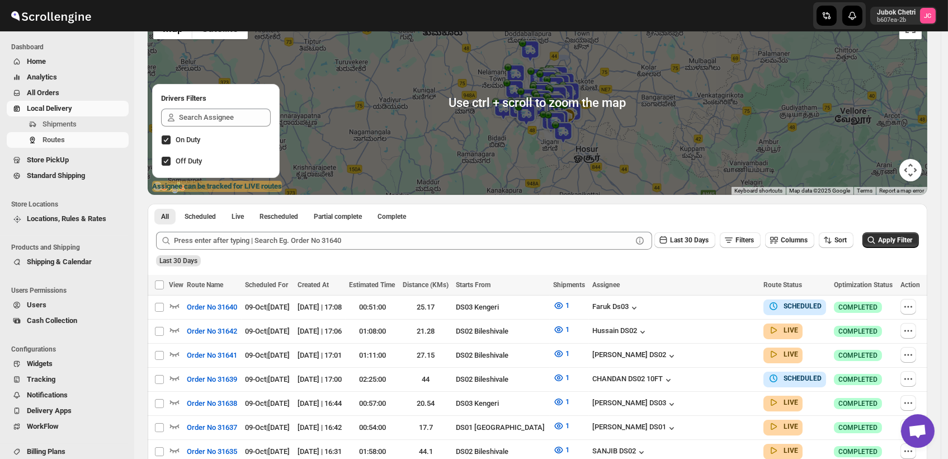
scroll to position [124, 0]
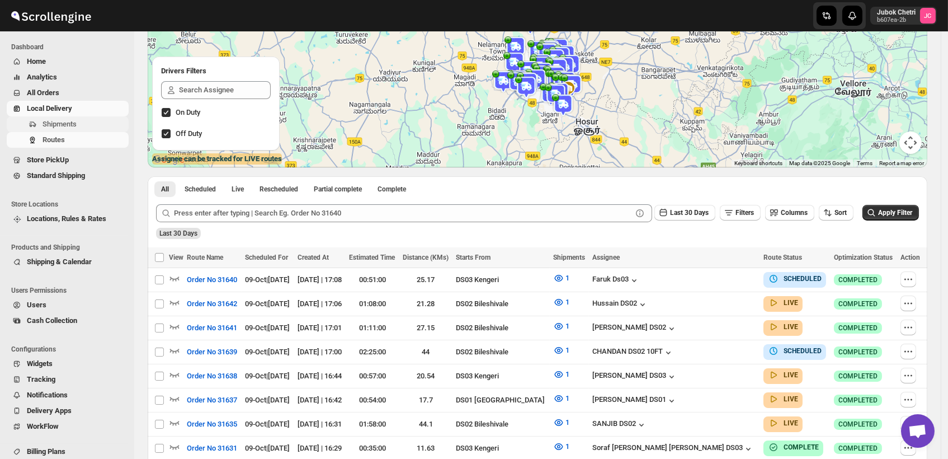
click at [94, 126] on span "Shipments" at bounding box center [85, 124] width 84 height 11
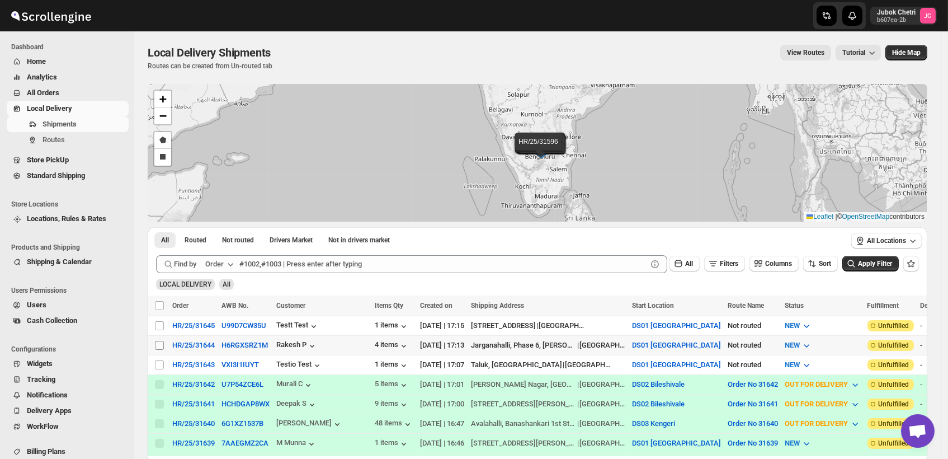
click at [158, 341] on input "Select shipment" at bounding box center [159, 345] width 9 height 9
checkbox input "true"
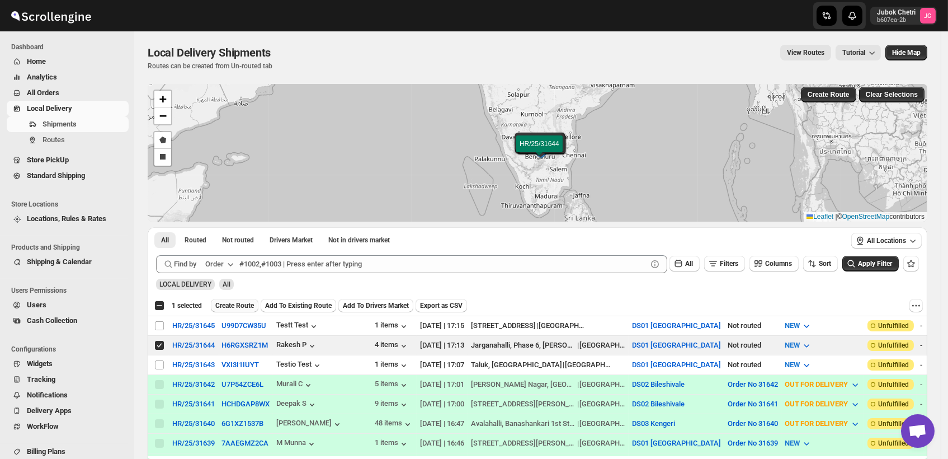
click at [245, 305] on span "Create Route" at bounding box center [234, 305] width 39 height 9
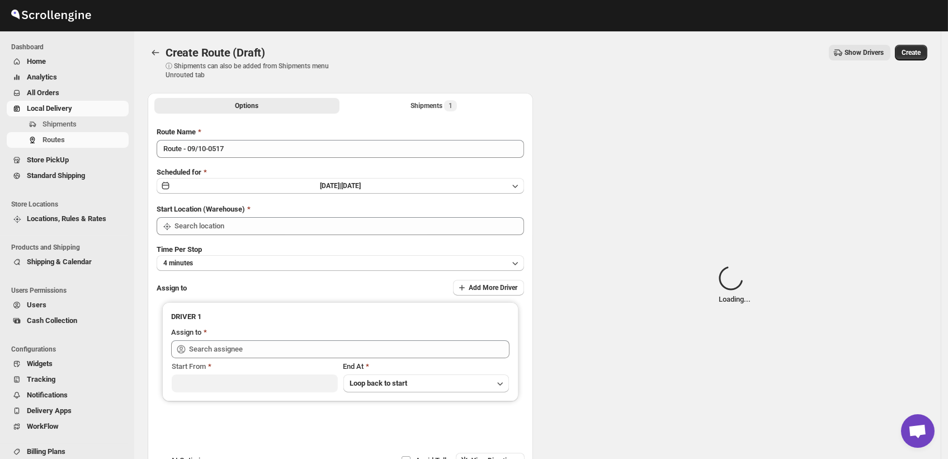
type input "DS01 [GEOGRAPHIC_DATA]"
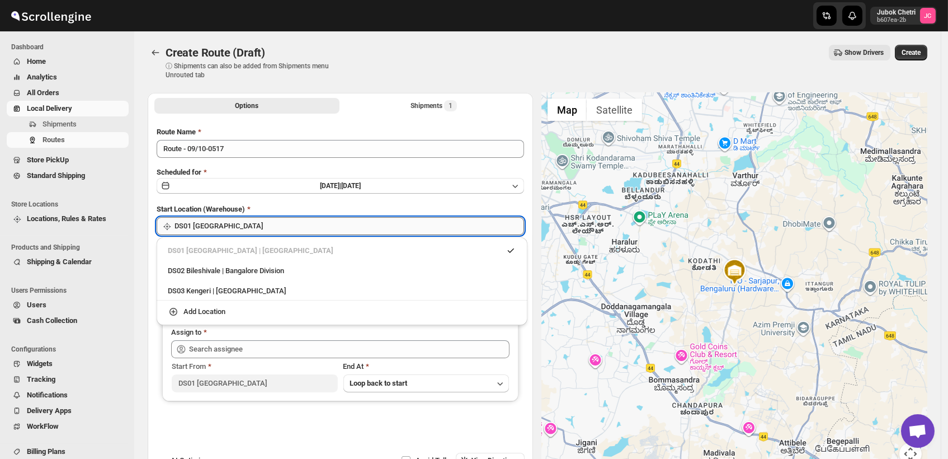
click at [274, 228] on input "DS01 [GEOGRAPHIC_DATA]" at bounding box center [350, 226] width 350 height 18
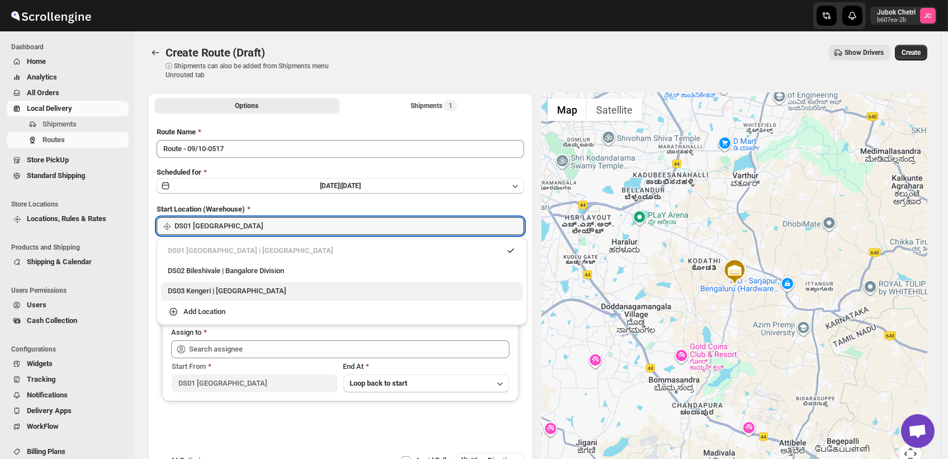
click at [238, 297] on div "DS03 Kengeri | Bengaluru" at bounding box center [342, 291] width 362 height 18
type input "DS03 Kengeri"
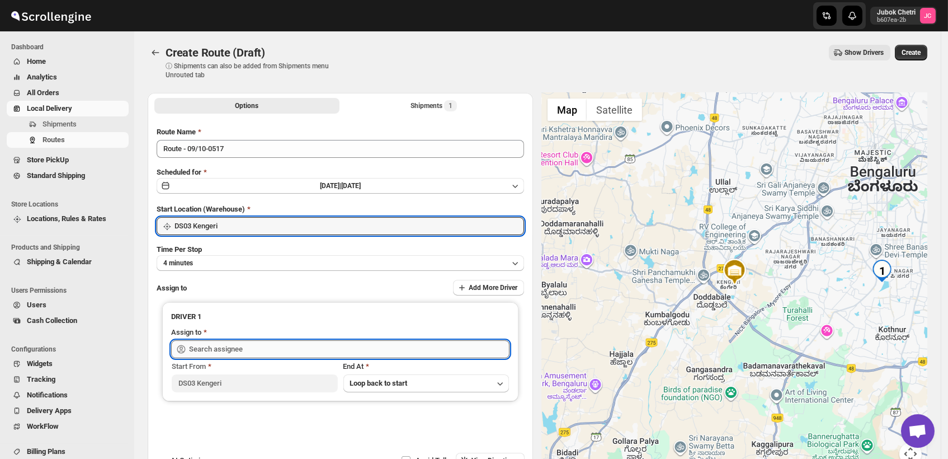
click at [243, 352] on input "text" at bounding box center [349, 349] width 321 height 18
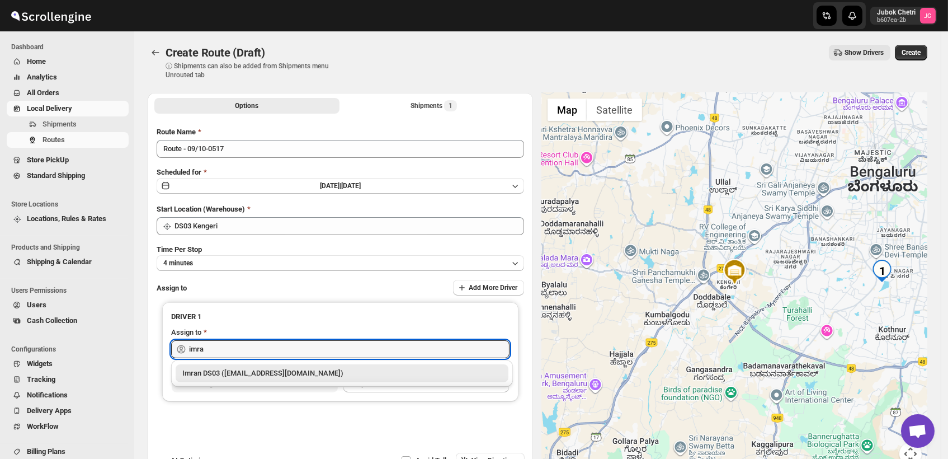
click at [251, 375] on div "Imran DS03 (tiwowe6147@mv6a.com)" at bounding box center [341, 373] width 319 height 11
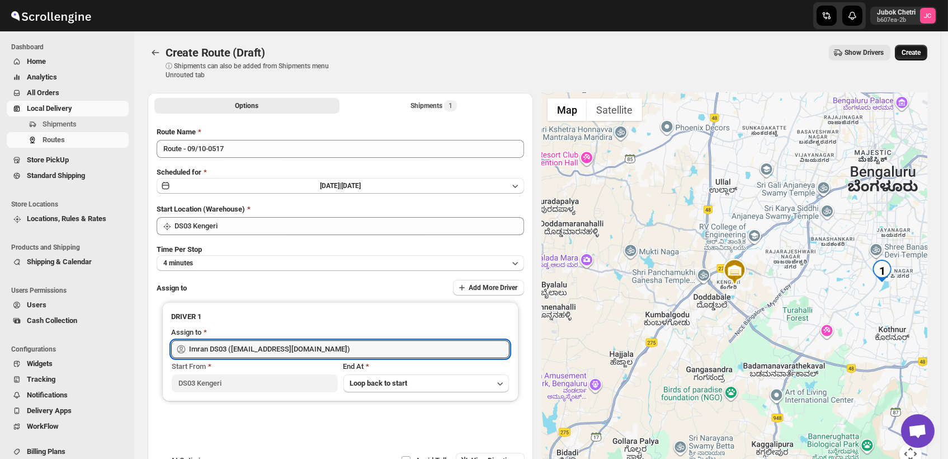
type input "Imran DS03 (tiwowe6147@mv6a.com)"
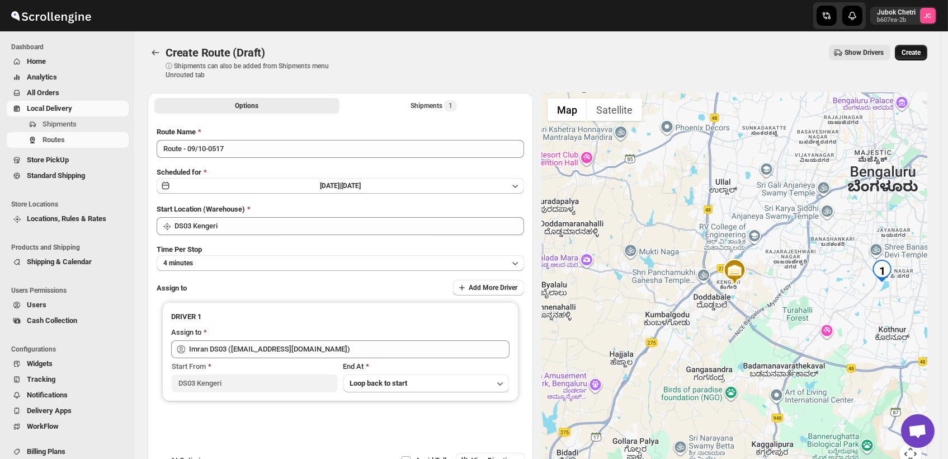
click at [921, 50] on span "Create" at bounding box center [911, 52] width 19 height 9
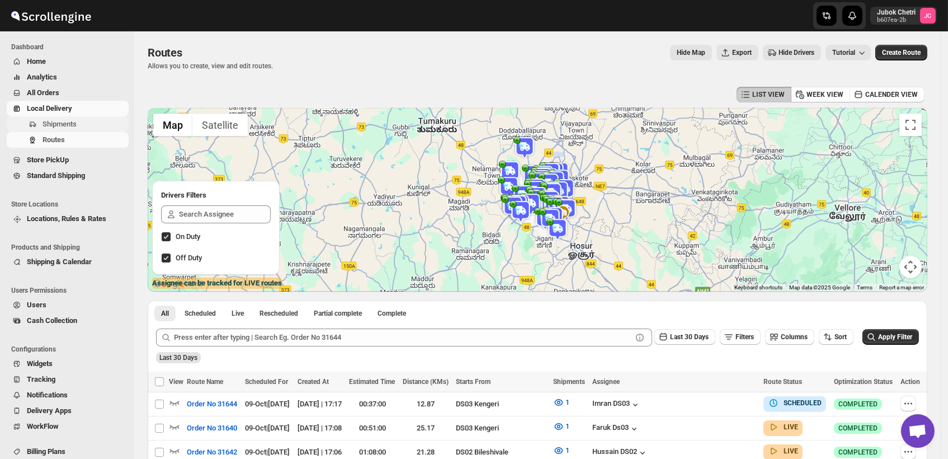
click at [79, 123] on span "Shipments" at bounding box center [85, 124] width 84 height 11
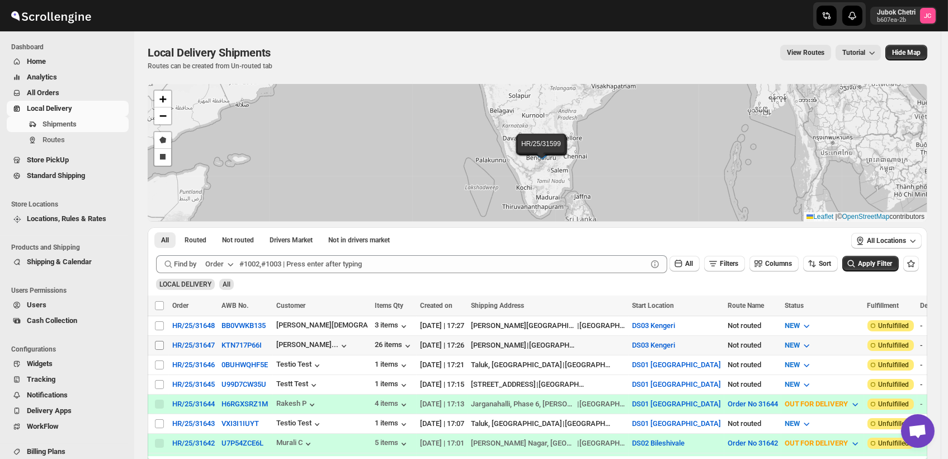
click at [159, 345] on input "Select shipment" at bounding box center [159, 345] width 9 height 9
checkbox input "true"
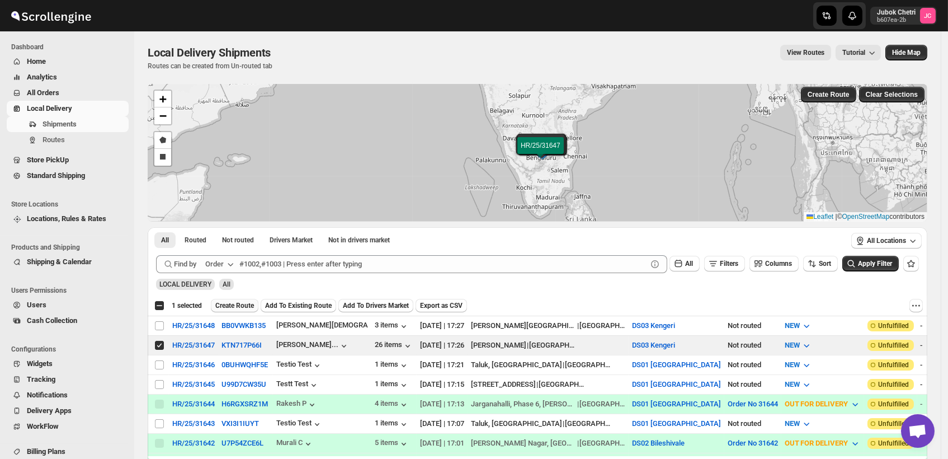
click at [223, 307] on span "Create Route" at bounding box center [234, 305] width 39 height 9
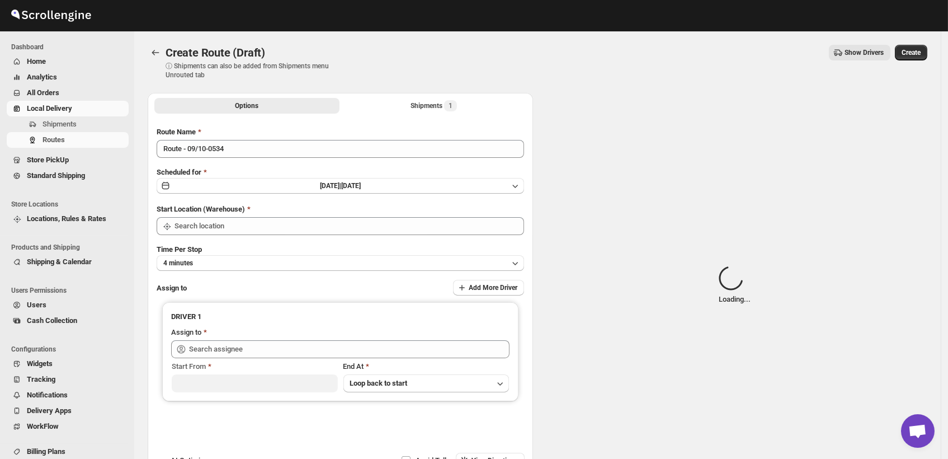
type input "DS03 Kengeri"
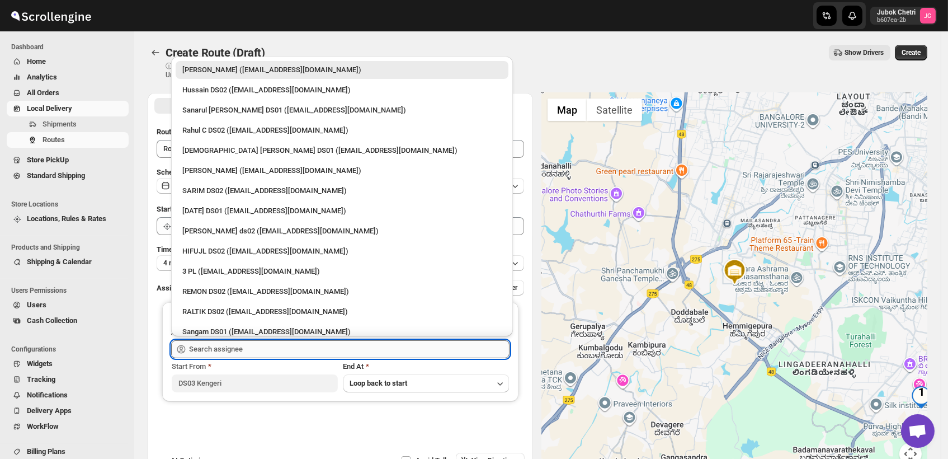
click at [254, 352] on input "text" at bounding box center [349, 349] width 321 height 18
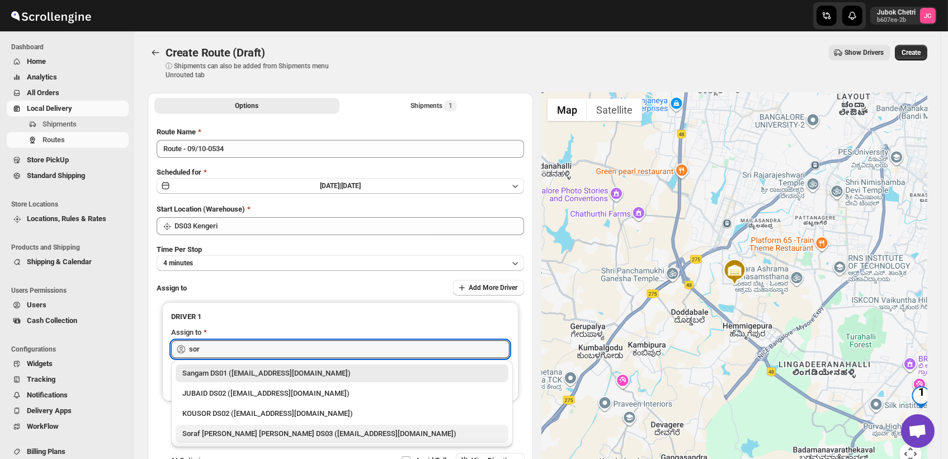
click at [235, 432] on div "Soraf uddin lasker DS03 (pofir49959@dextrago.com)" at bounding box center [341, 433] width 319 height 11
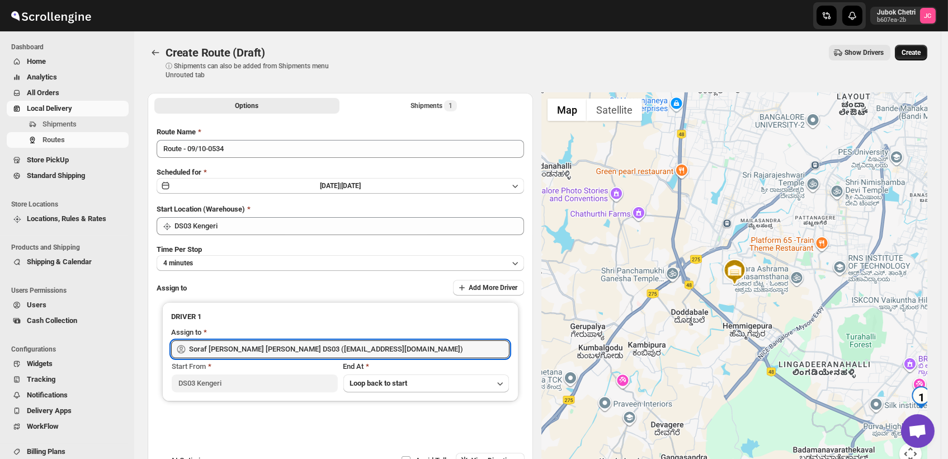
type input "Soraf uddin lasker DS03 (pofir49959@dextrago.com)"
click at [916, 51] on span "Create" at bounding box center [911, 52] width 19 height 9
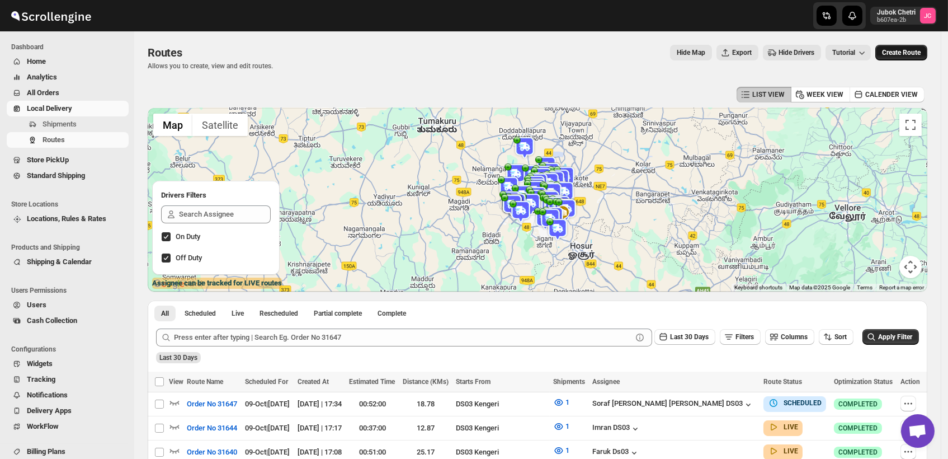
click at [910, 48] on button "Create Route" at bounding box center [902, 53] width 52 height 16
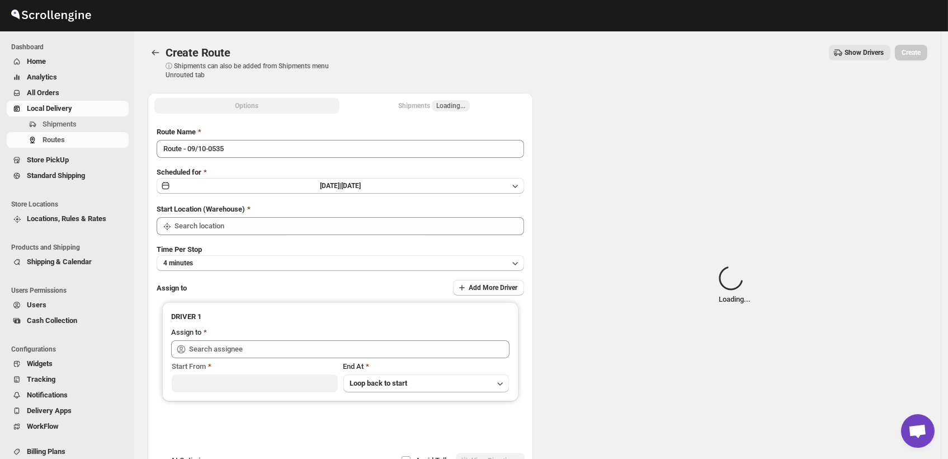
type input "DS01 [GEOGRAPHIC_DATA]"
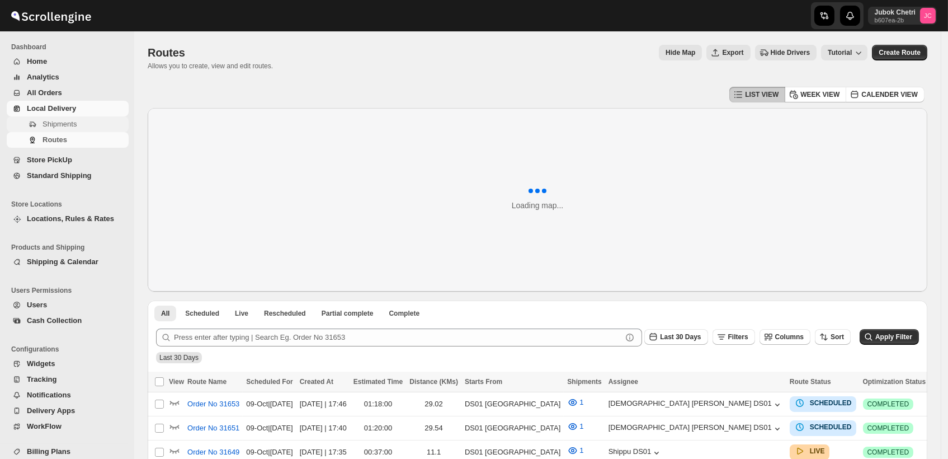
click at [94, 124] on span "Shipments" at bounding box center [85, 124] width 84 height 11
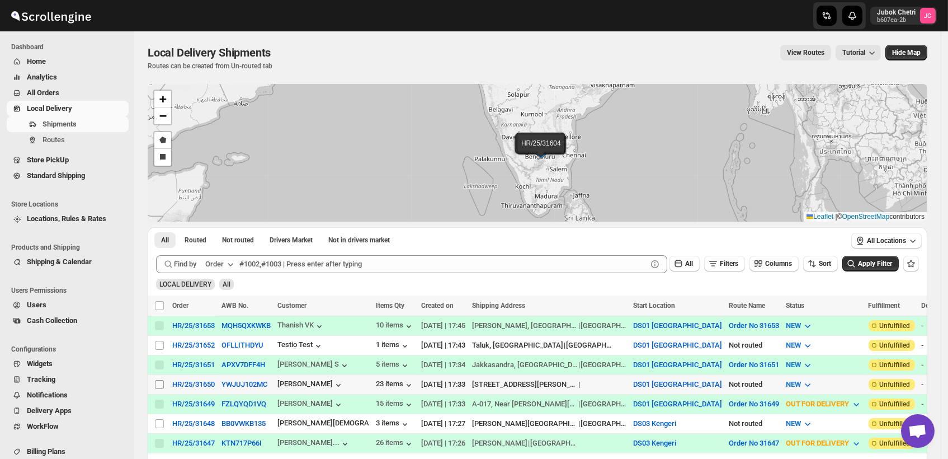
click at [158, 380] on input "Select shipment" at bounding box center [159, 384] width 9 height 9
checkbox input "true"
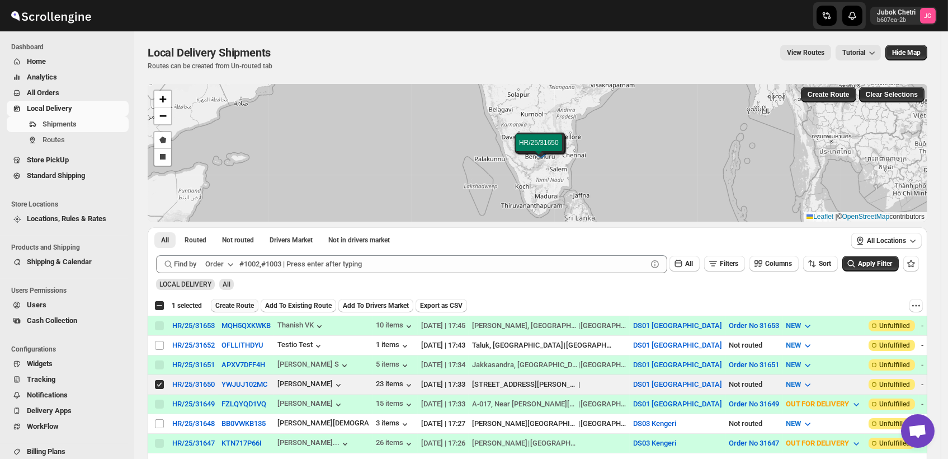
click at [246, 301] on span "Create Route" at bounding box center [234, 305] width 39 height 9
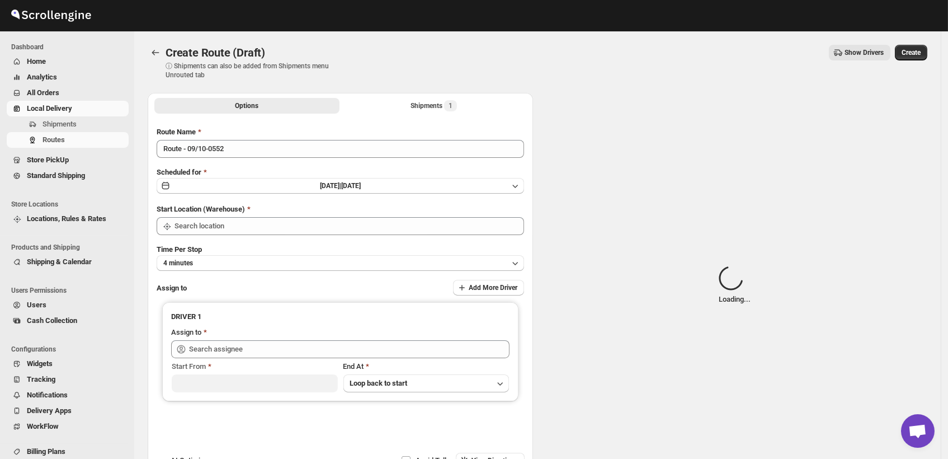
type input "DS01 [GEOGRAPHIC_DATA]"
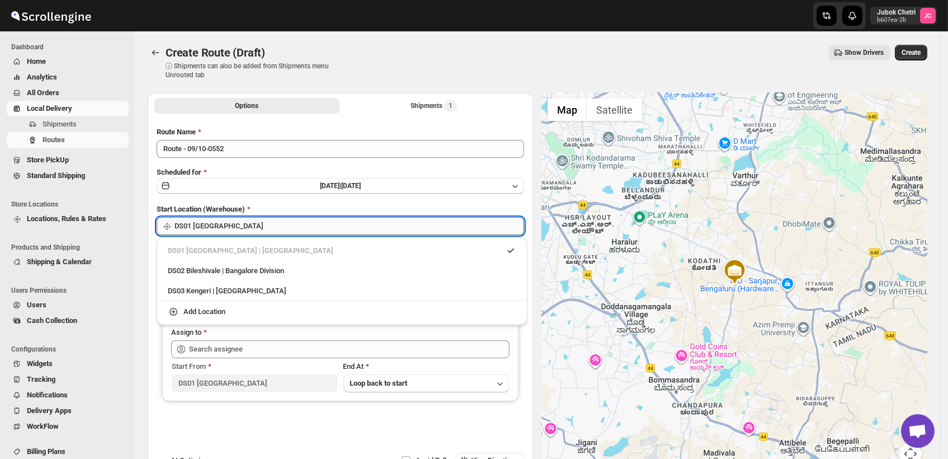
click at [284, 231] on input "DS01 [GEOGRAPHIC_DATA]" at bounding box center [350, 226] width 350 height 18
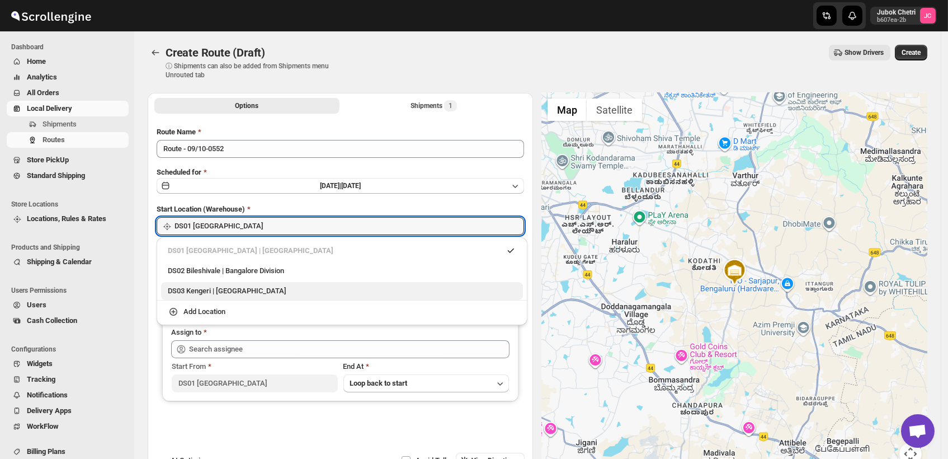
click at [259, 296] on div "DS03 Kengeri | Bengaluru" at bounding box center [342, 290] width 349 height 11
type input "DS03 Kengeri"
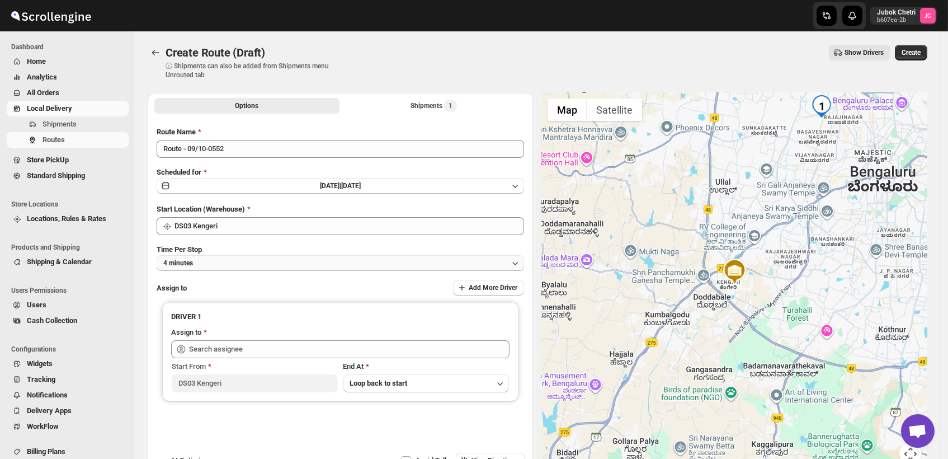
click at [263, 261] on button "4 minutes" at bounding box center [341, 263] width 368 height 16
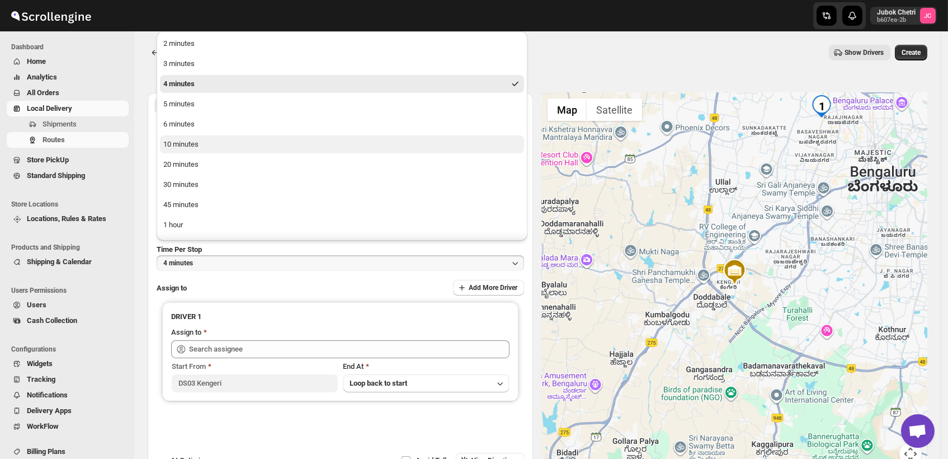
click at [232, 149] on button "10 minutes" at bounding box center [342, 144] width 364 height 18
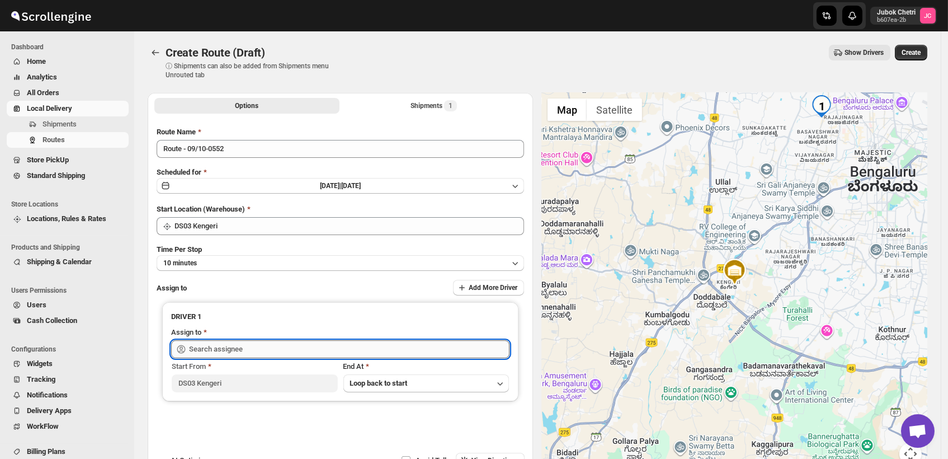
click at [239, 354] on input "text" at bounding box center [349, 349] width 321 height 18
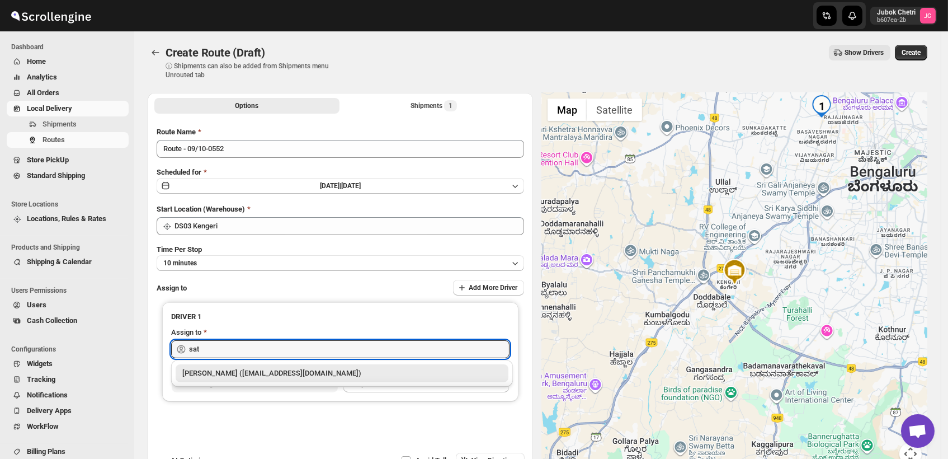
click at [343, 373] on div "Satish kumar veera (tehaxi9762@chaublog.com)" at bounding box center [341, 373] width 319 height 11
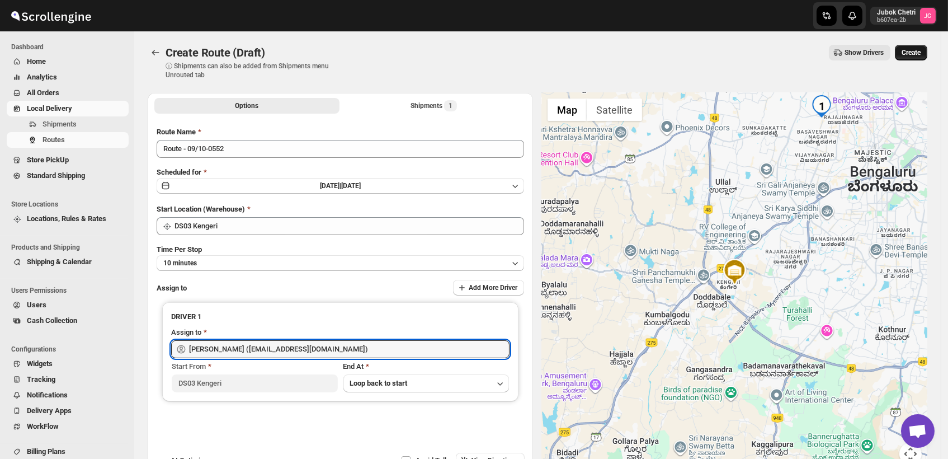
type input "Satish kumar veera (tehaxi9762@chaublog.com)"
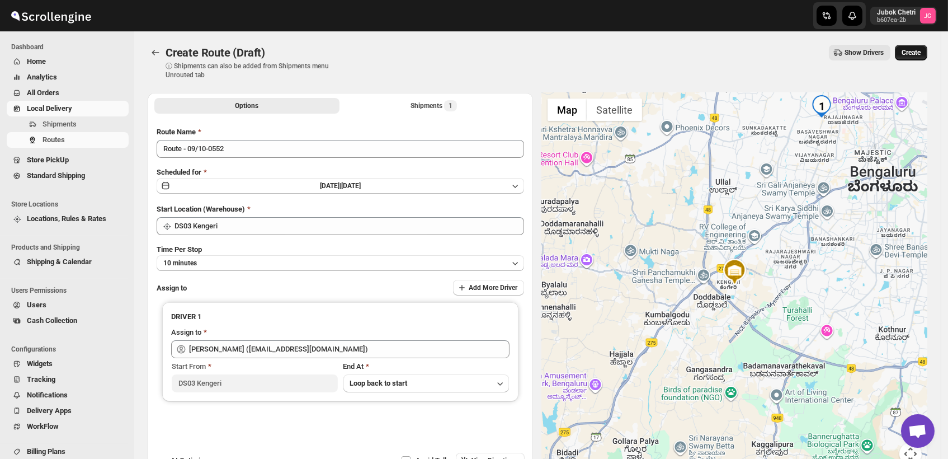
click at [918, 51] on span "Create" at bounding box center [911, 52] width 19 height 9
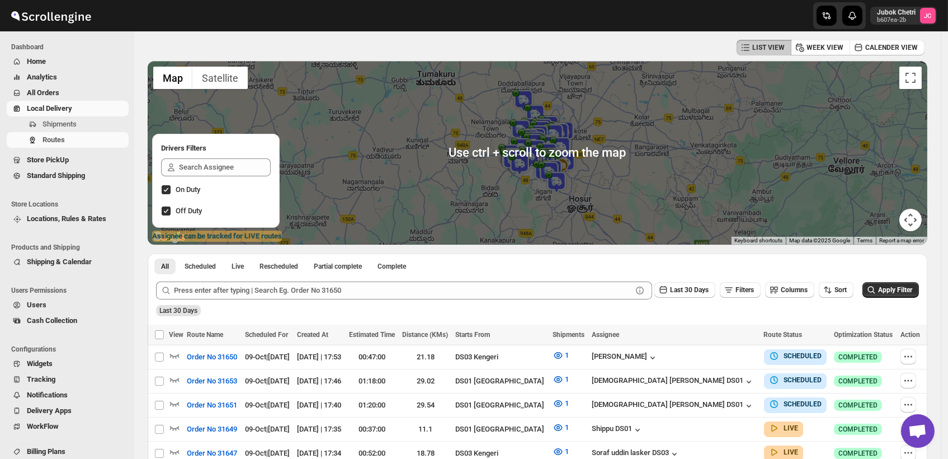
scroll to position [62, 0]
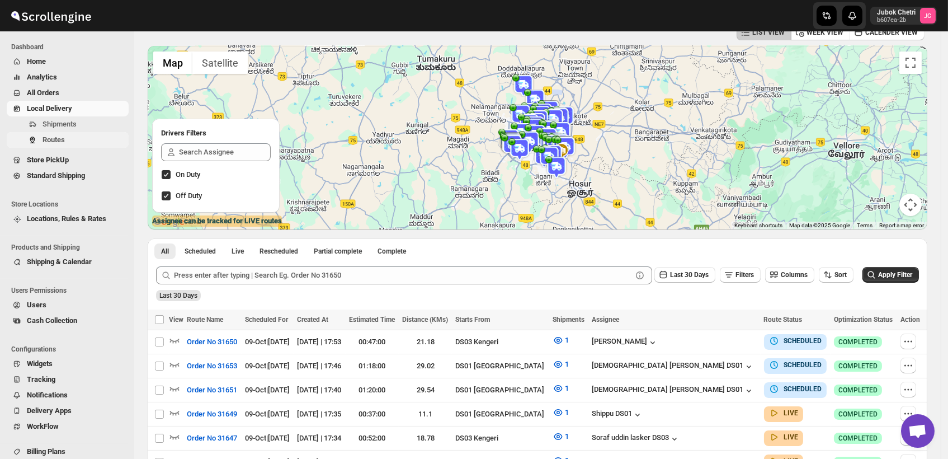
click at [86, 134] on span "Routes" at bounding box center [85, 139] width 84 height 11
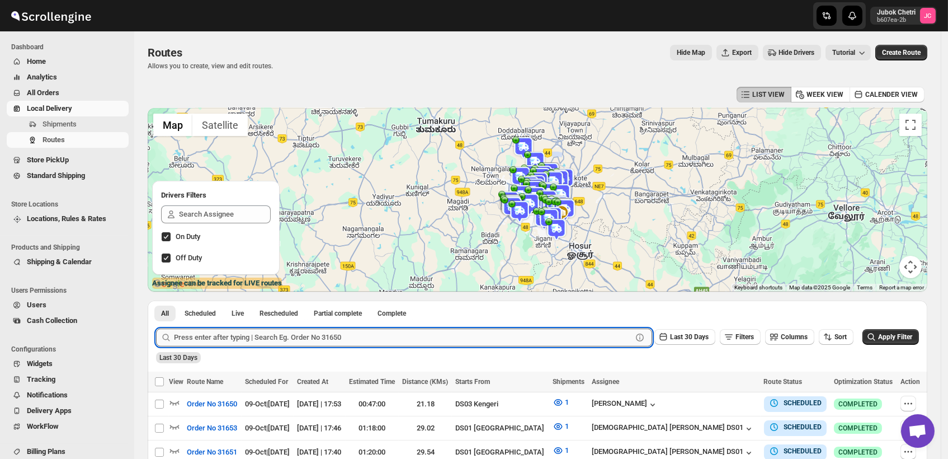
click at [248, 340] on input "text" at bounding box center [403, 337] width 458 height 18
type input "31552"
click at [900, 333] on span "Apply Filter" at bounding box center [895, 337] width 34 height 8
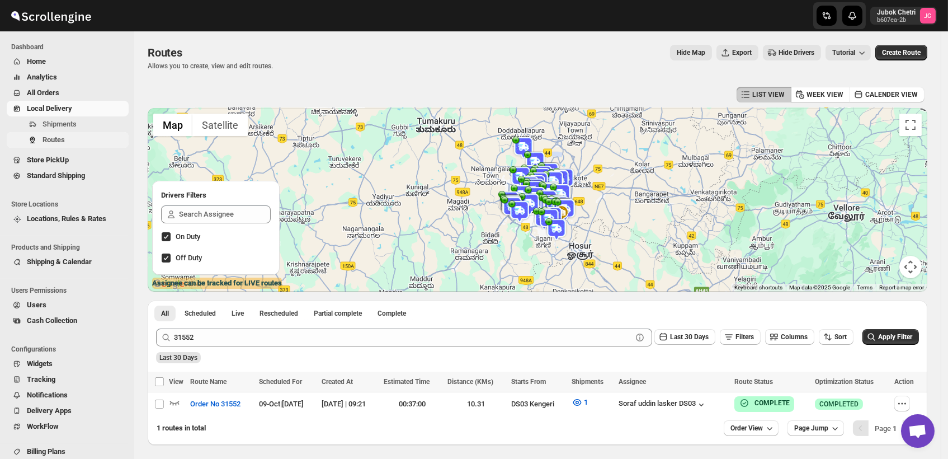
click at [85, 137] on span "Routes" at bounding box center [85, 139] width 84 height 11
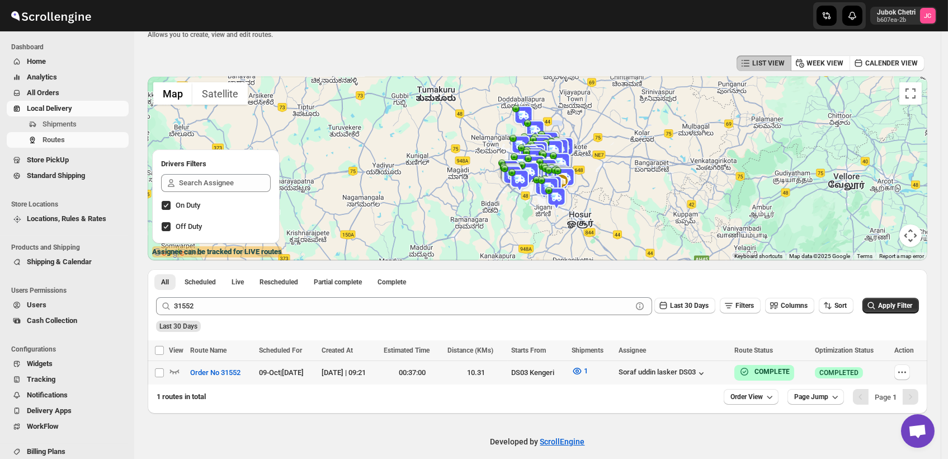
scroll to position [41, 0]
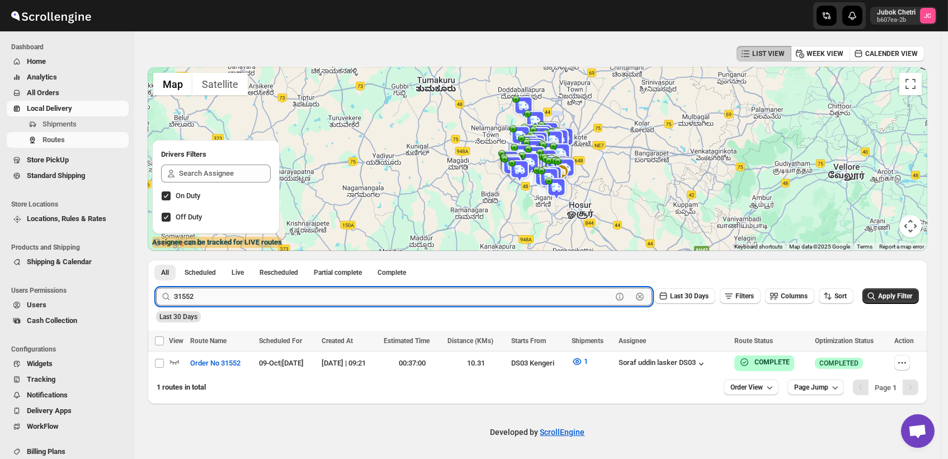
click at [214, 293] on input "31552" at bounding box center [393, 297] width 438 height 18
click at [166, 270] on span "All" at bounding box center [165, 272] width 8 height 9
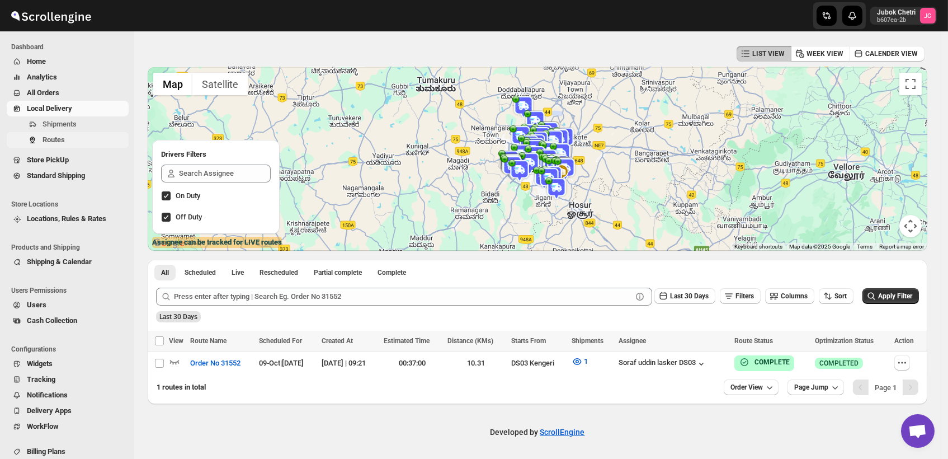
click at [54, 138] on span "Routes" at bounding box center [54, 139] width 22 height 8
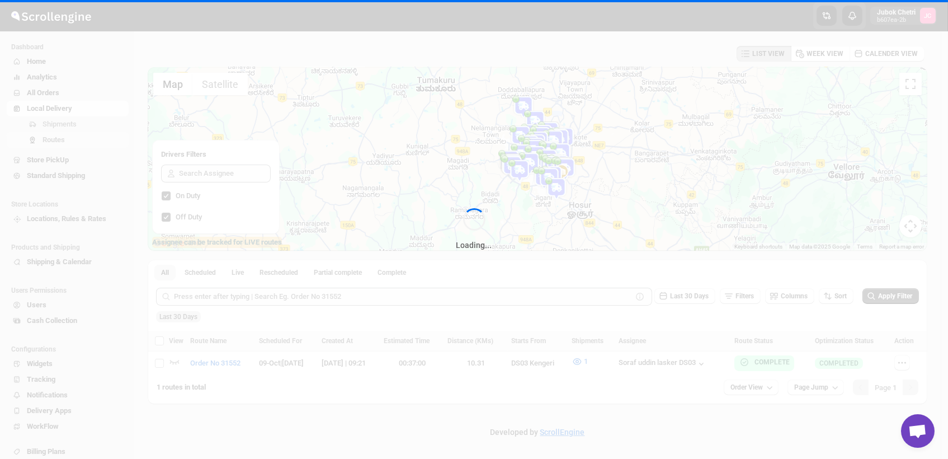
scroll to position [0, 0]
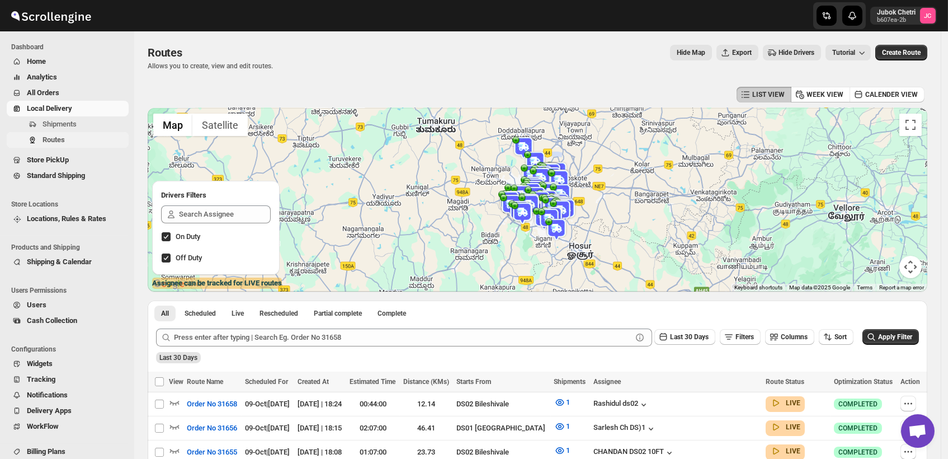
click at [65, 144] on span "Routes" at bounding box center [54, 139] width 22 height 8
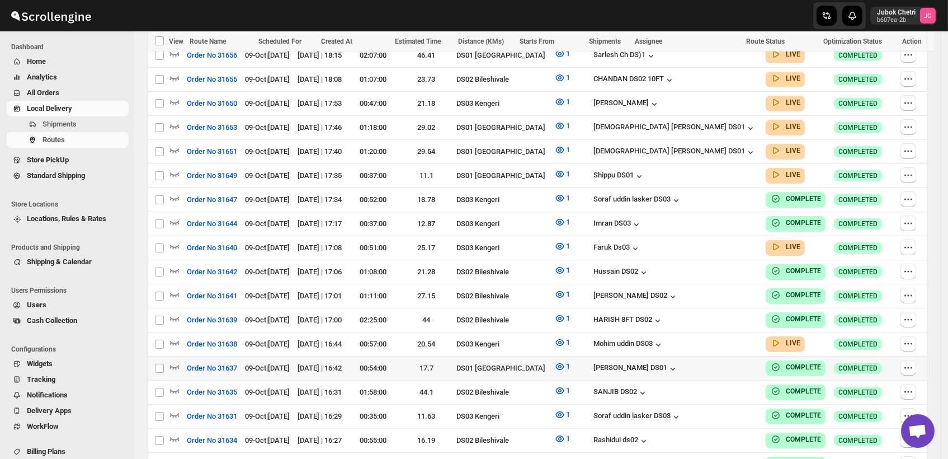
scroll to position [435, 0]
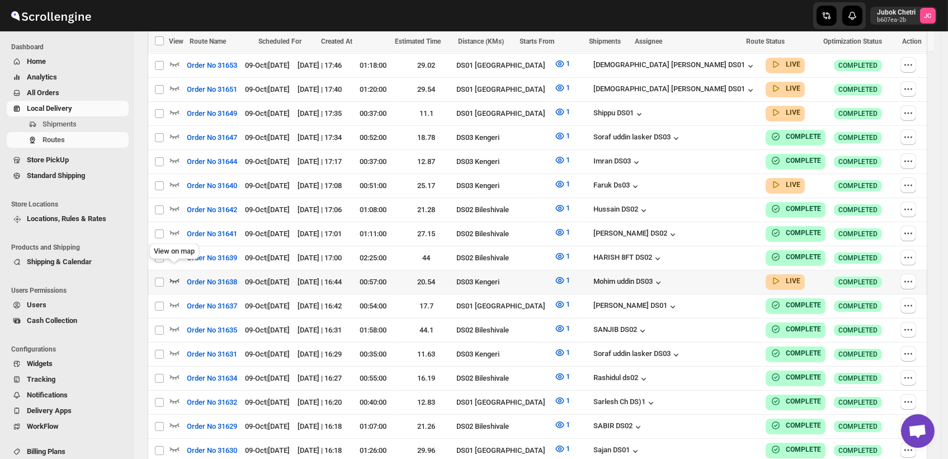
click at [176, 275] on icon "button" at bounding box center [174, 280] width 11 height 11
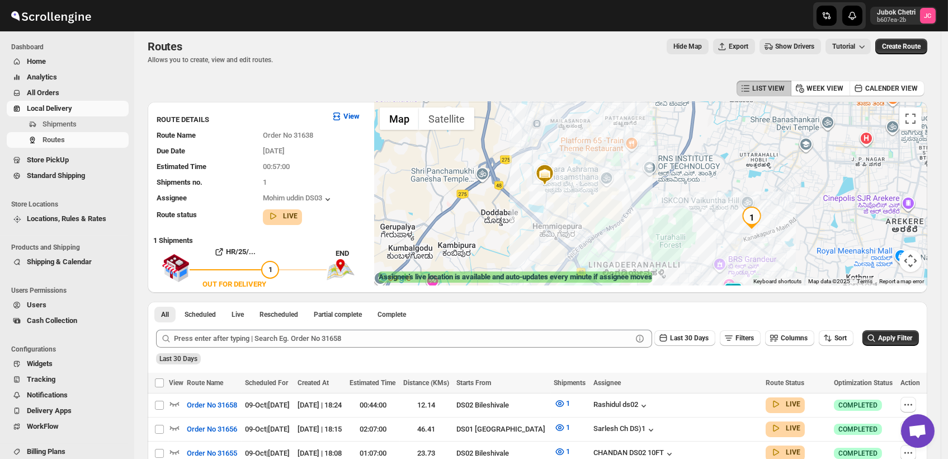
scroll to position [0, 0]
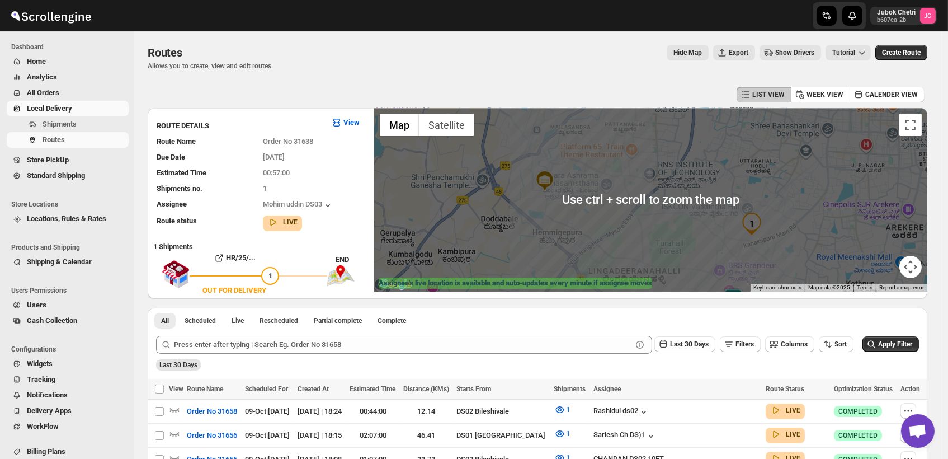
click at [678, 214] on div at bounding box center [650, 199] width 553 height 183
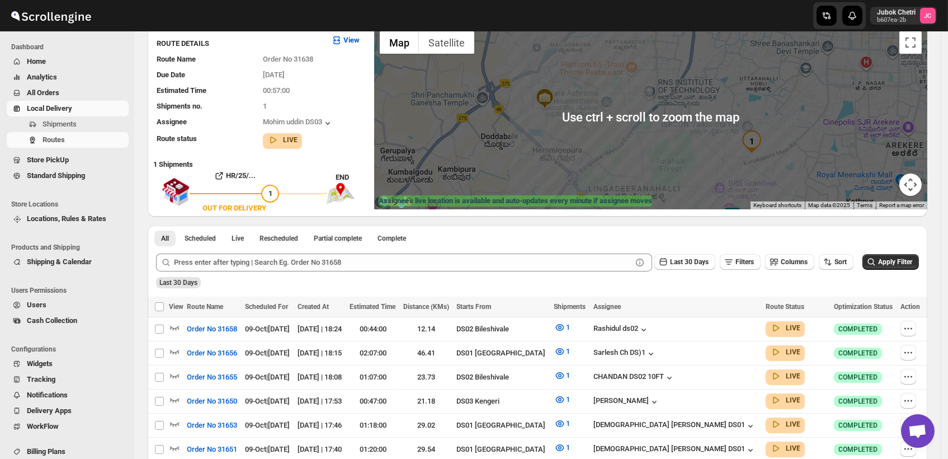
scroll to position [124, 0]
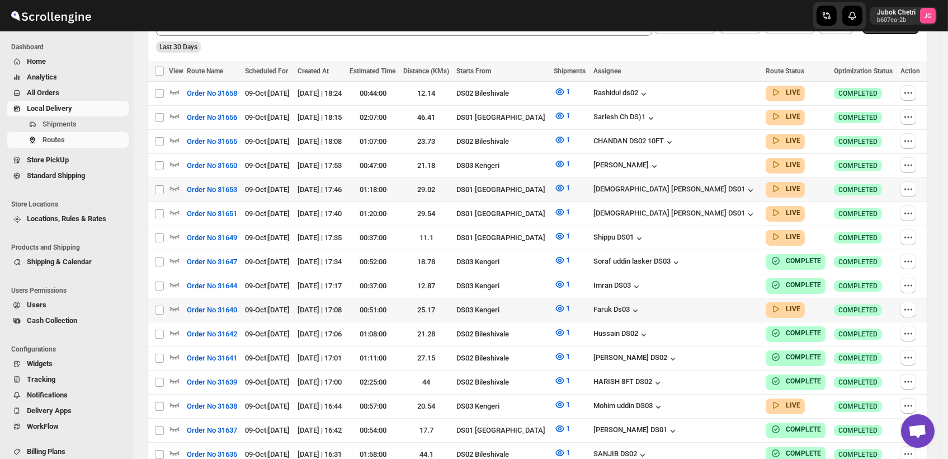
scroll to position [435, 0]
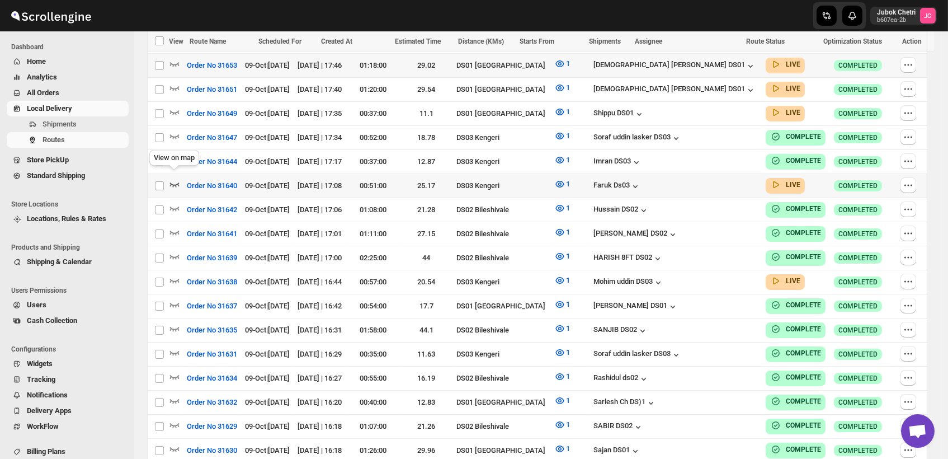
click at [171, 182] on icon "button" at bounding box center [175, 184] width 10 height 4
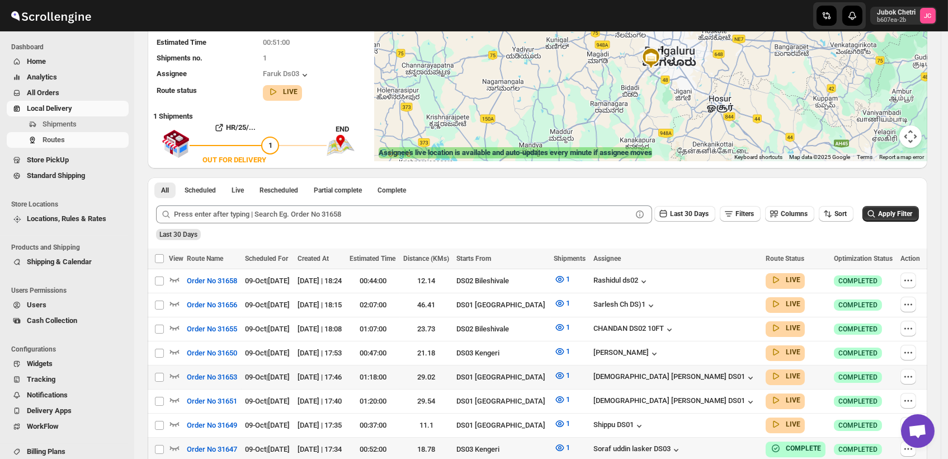
scroll to position [6, 0]
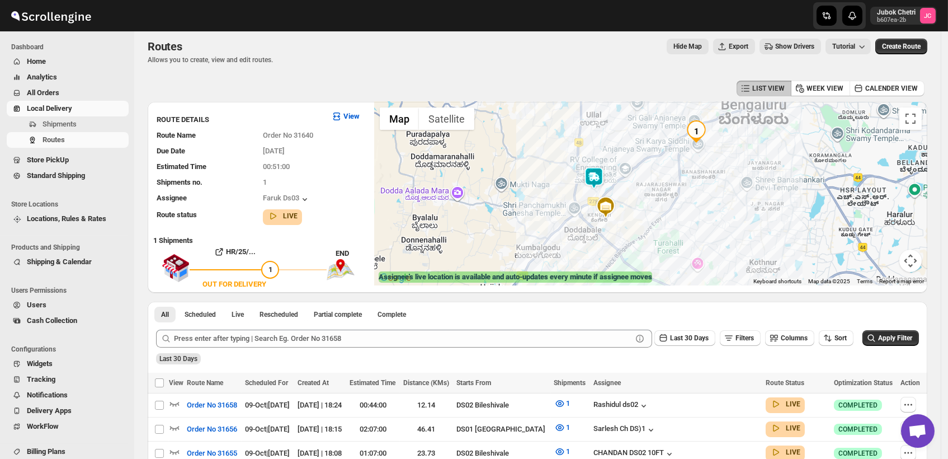
click at [599, 176] on img at bounding box center [594, 178] width 22 height 22
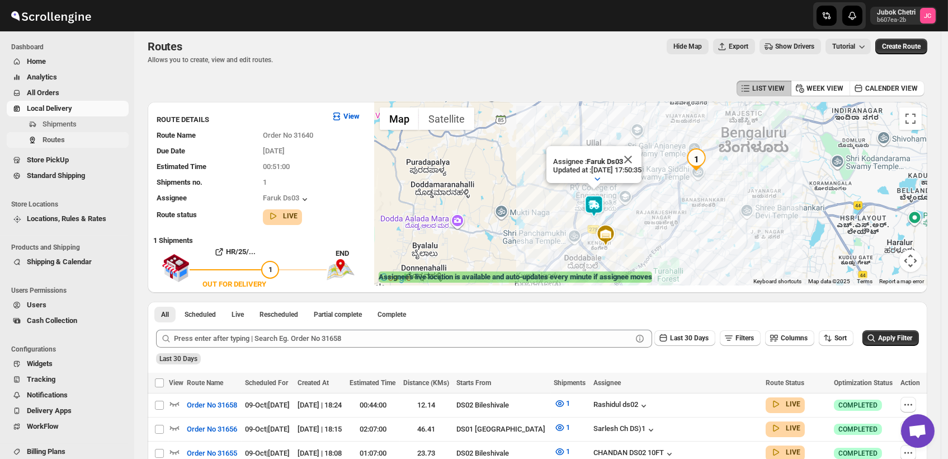
click at [81, 138] on span "Routes" at bounding box center [85, 139] width 84 height 11
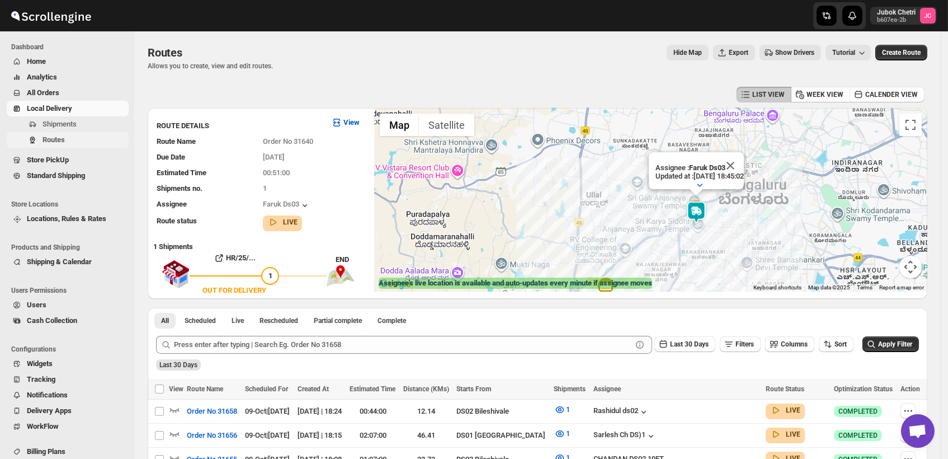
click at [47, 135] on span "Routes" at bounding box center [54, 139] width 22 height 8
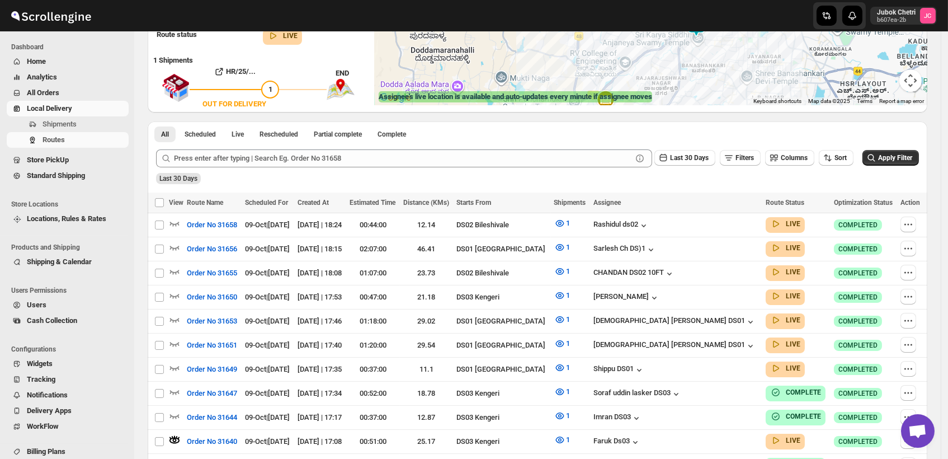
scroll to position [310, 0]
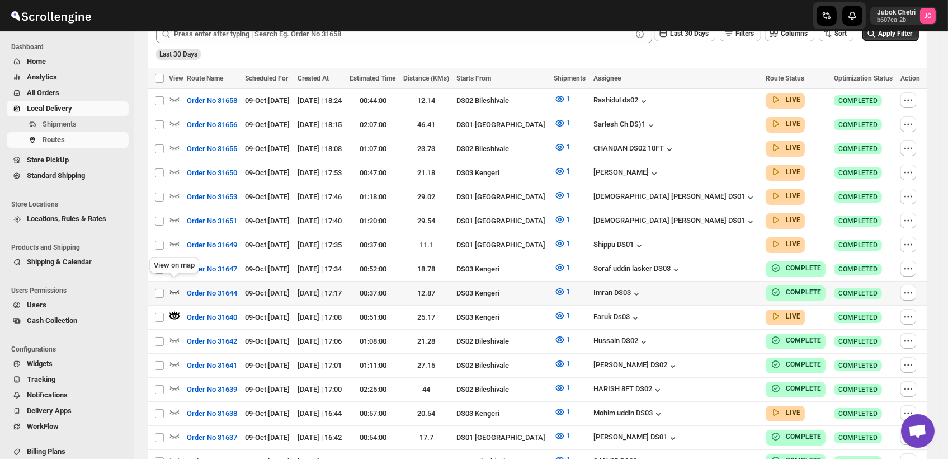
click at [178, 288] on icon "button" at bounding box center [174, 291] width 11 height 11
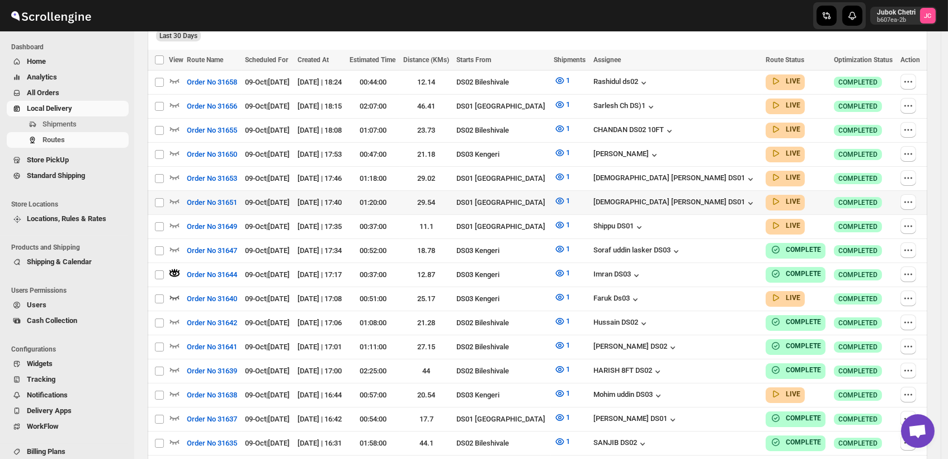
scroll to position [373, 0]
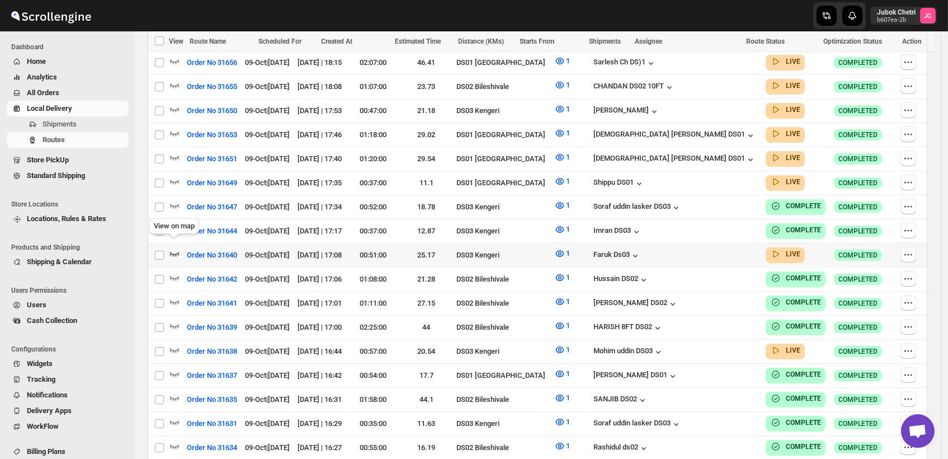
click at [173, 248] on icon "button" at bounding box center [174, 253] width 11 height 11
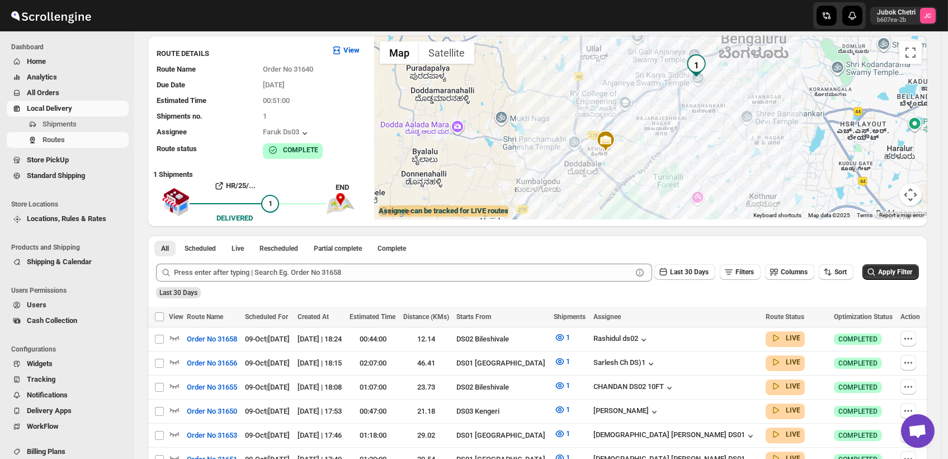
scroll to position [0, 0]
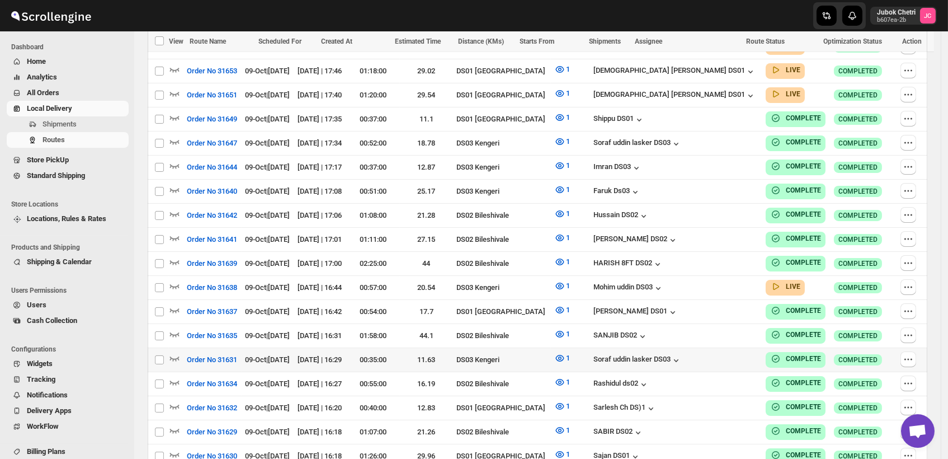
scroll to position [435, 0]
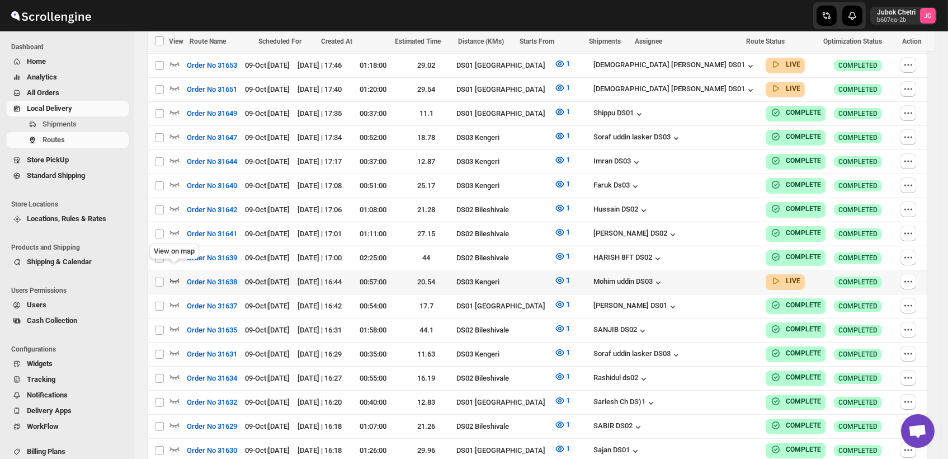
click at [177, 279] on icon "button" at bounding box center [175, 281] width 10 height 4
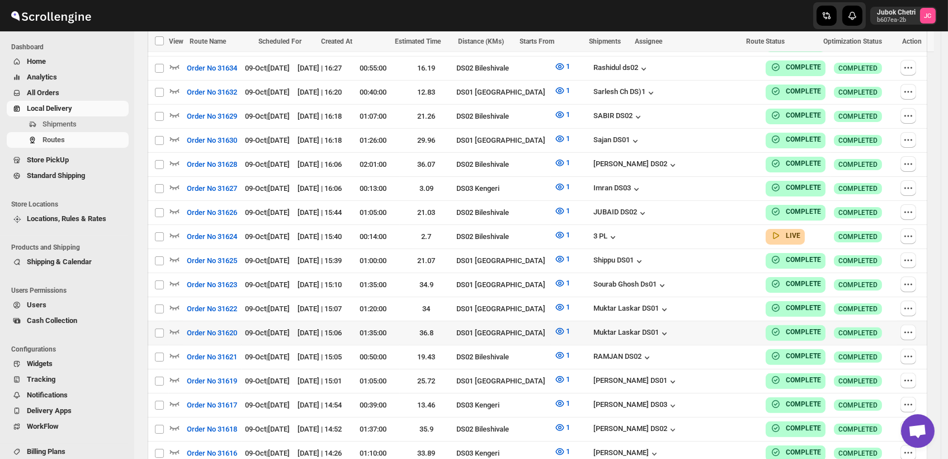
scroll to position [752, 0]
click at [175, 229] on icon "button" at bounding box center [174, 234] width 11 height 11
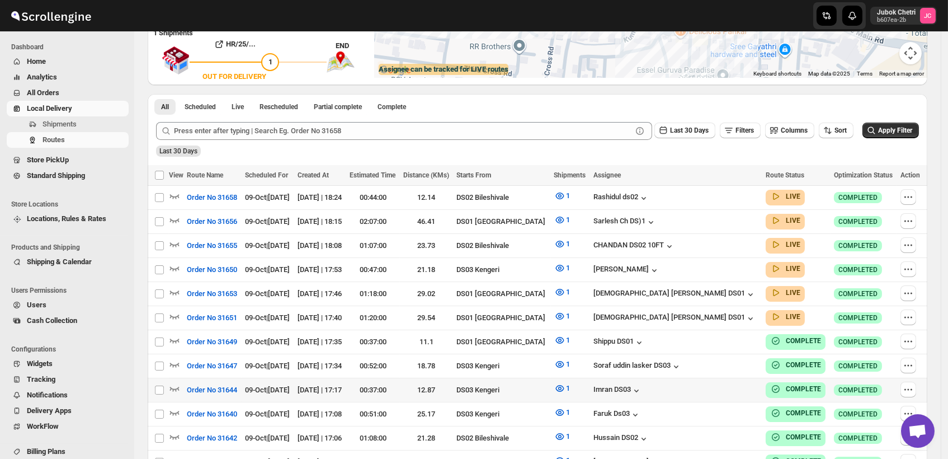
scroll to position [276, 0]
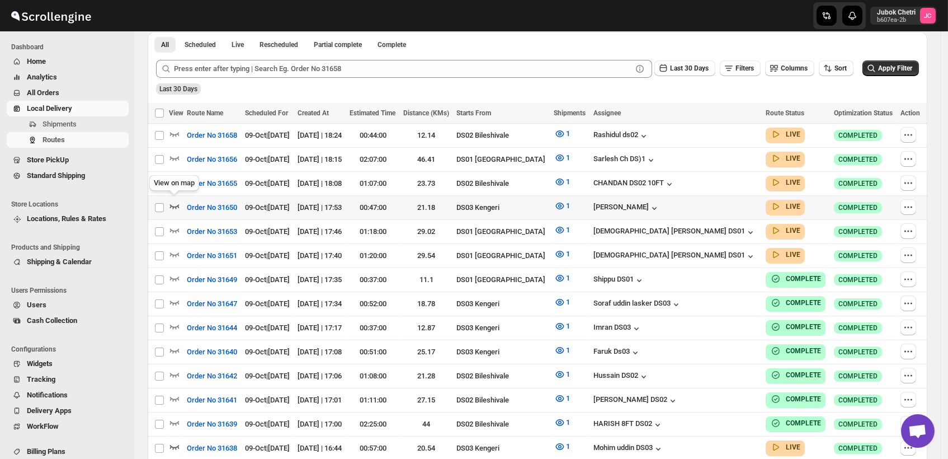
click at [170, 204] on icon "button" at bounding box center [175, 206] width 10 height 4
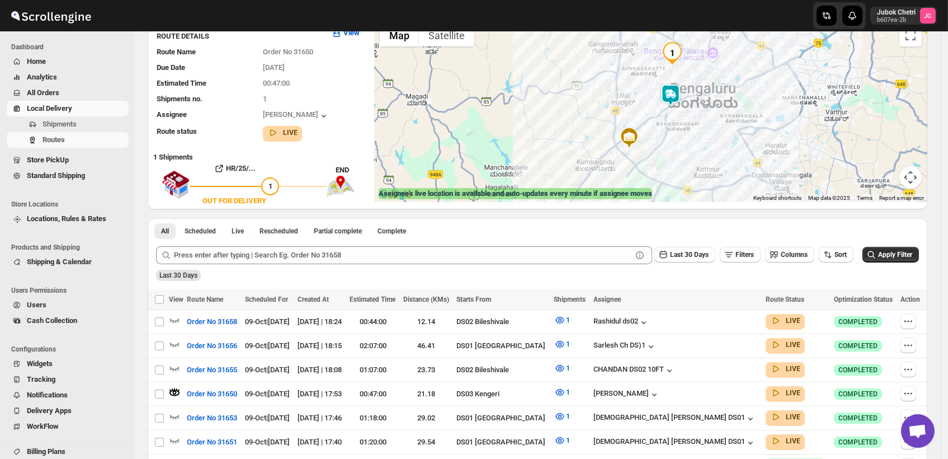
scroll to position [0, 0]
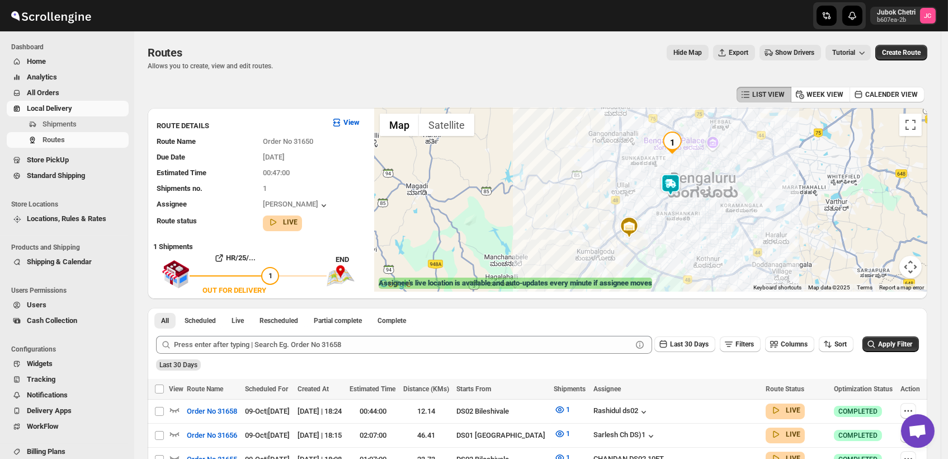
click at [674, 177] on img at bounding box center [671, 184] width 22 height 22
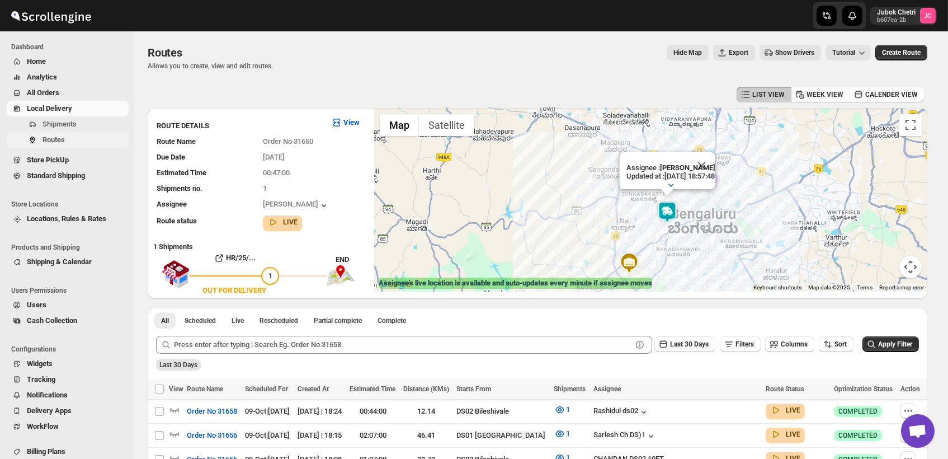
click at [64, 139] on span "Routes" at bounding box center [54, 139] width 22 height 8
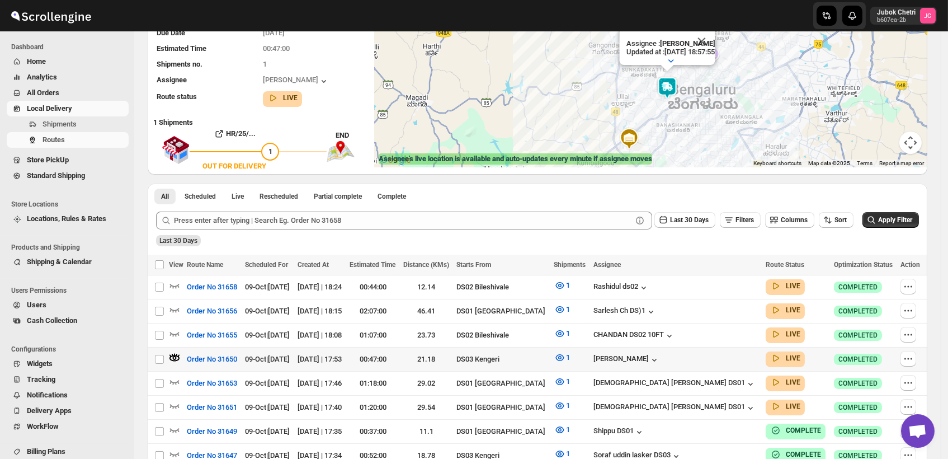
scroll to position [186, 0]
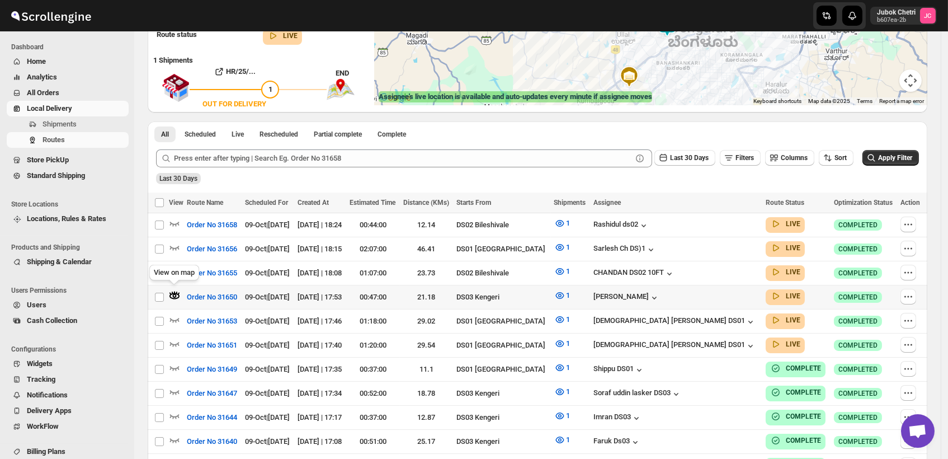
click at [178, 286] on div "View on map" at bounding box center [174, 274] width 54 height 25
click at [173, 290] on icon "button" at bounding box center [174, 295] width 11 height 11
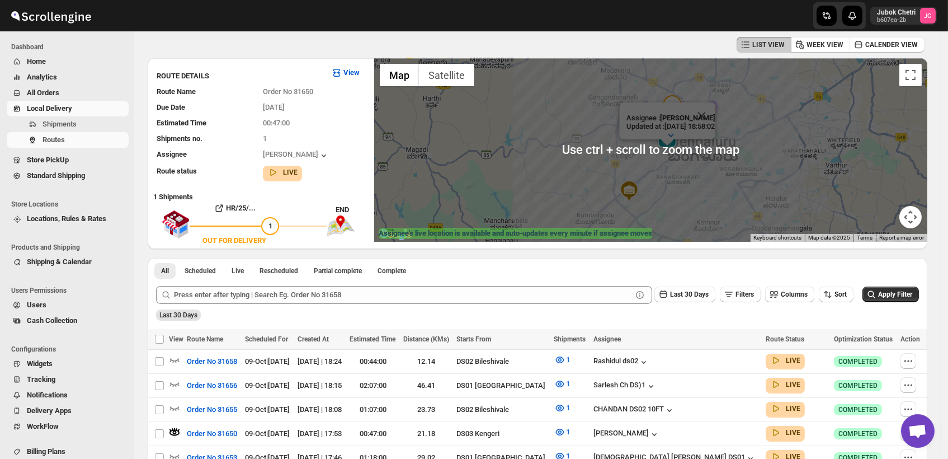
scroll to position [62, 0]
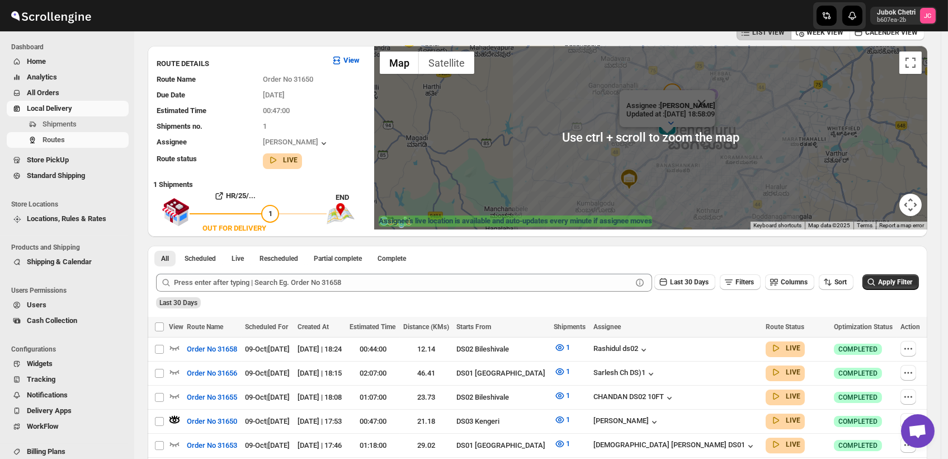
click at [671, 134] on img at bounding box center [667, 127] width 22 height 22
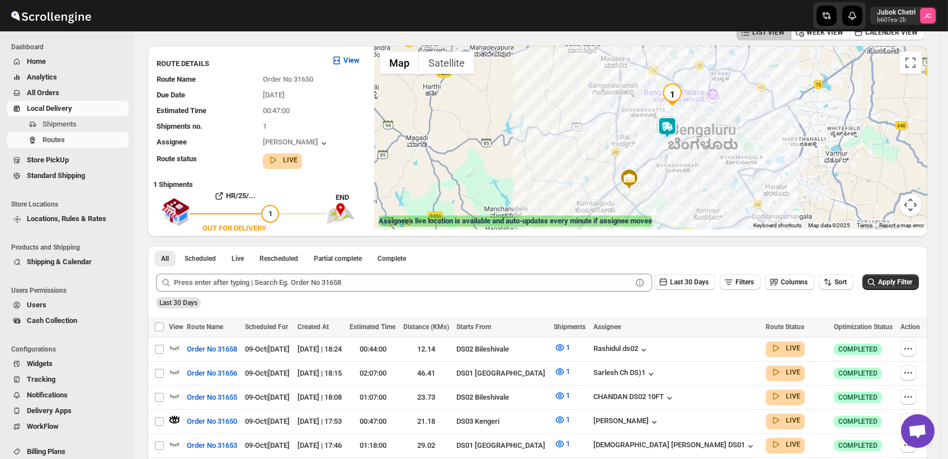
click at [670, 128] on img at bounding box center [667, 127] width 22 height 22
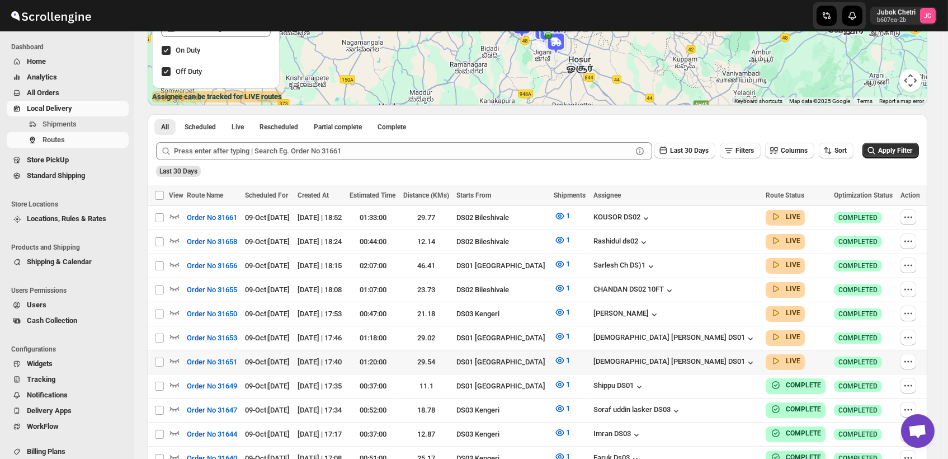
scroll to position [248, 0]
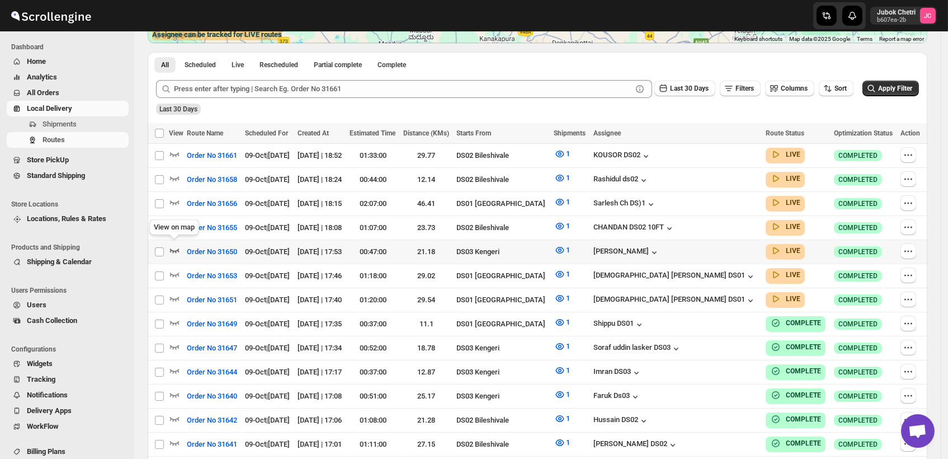
click at [172, 248] on icon "button" at bounding box center [174, 249] width 11 height 11
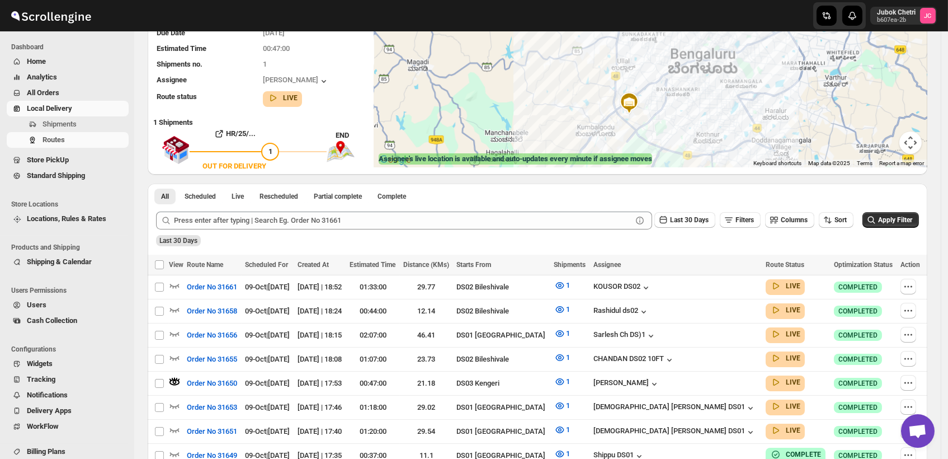
scroll to position [0, 0]
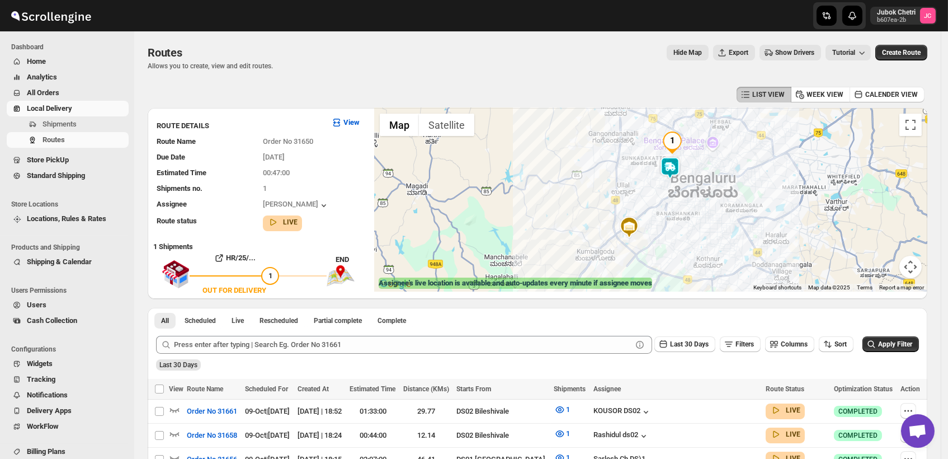
click at [676, 167] on img at bounding box center [670, 168] width 22 height 22
